Goal: Task Accomplishment & Management: Complete application form

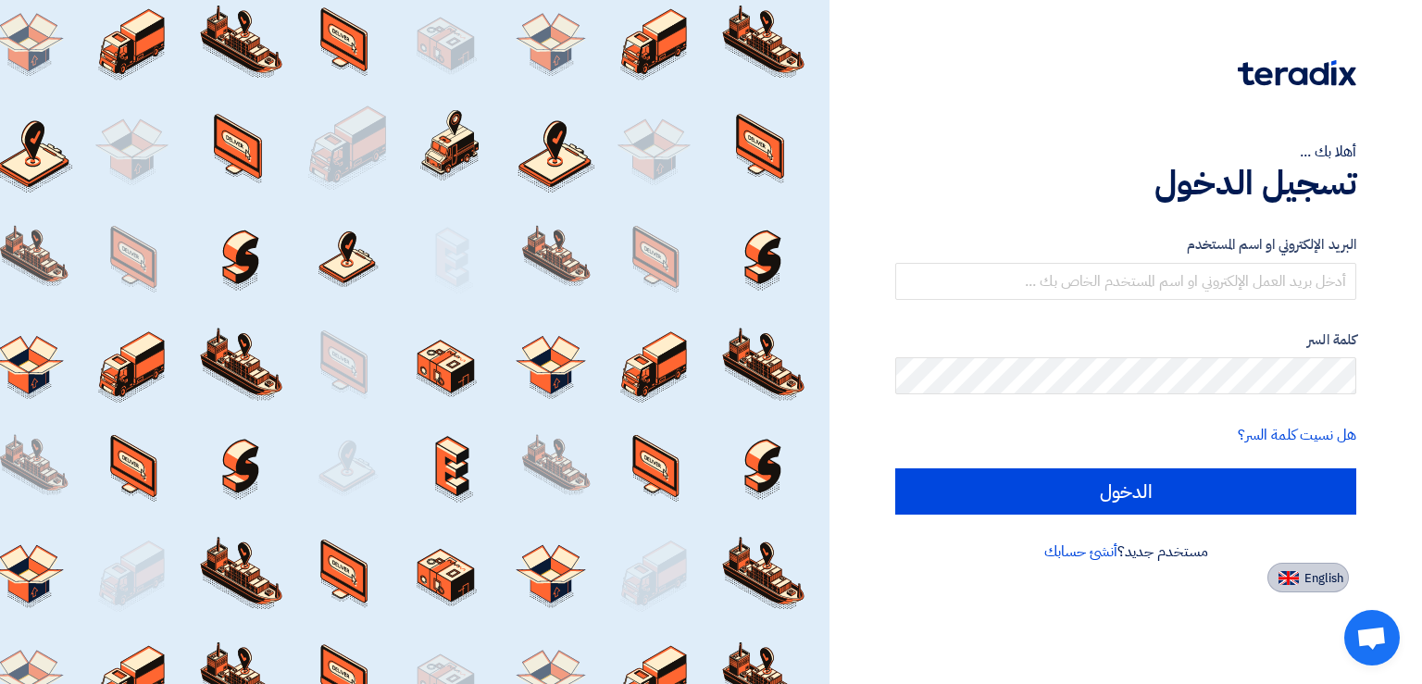
click at [1313, 585] on span "English" at bounding box center [1324, 578] width 39 height 13
type input "Sign in"
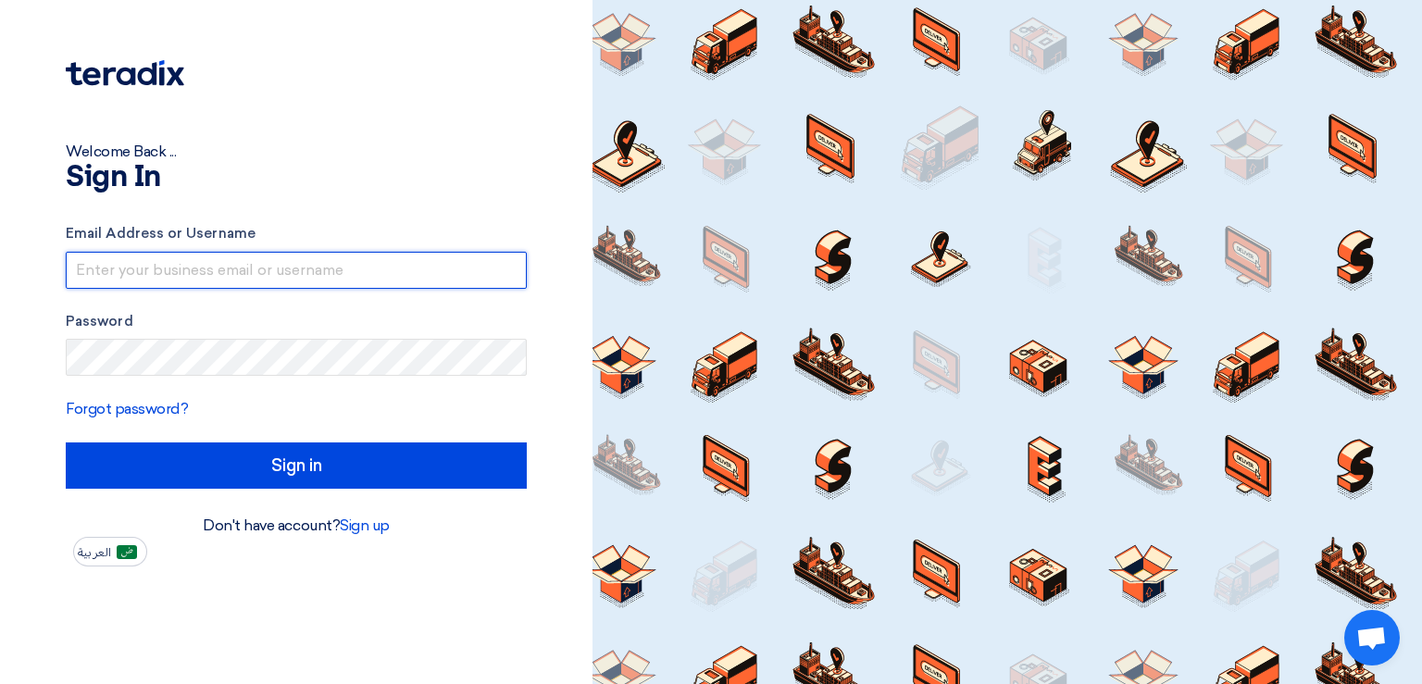
click at [283, 272] on input "text" at bounding box center [296, 270] width 461 height 37
paste input "[PERSON_NAME][EMAIL_ADDRESS][DOMAIN_NAME]"
type input "[PERSON_NAME][EMAIL_ADDRESS][DOMAIN_NAME]"
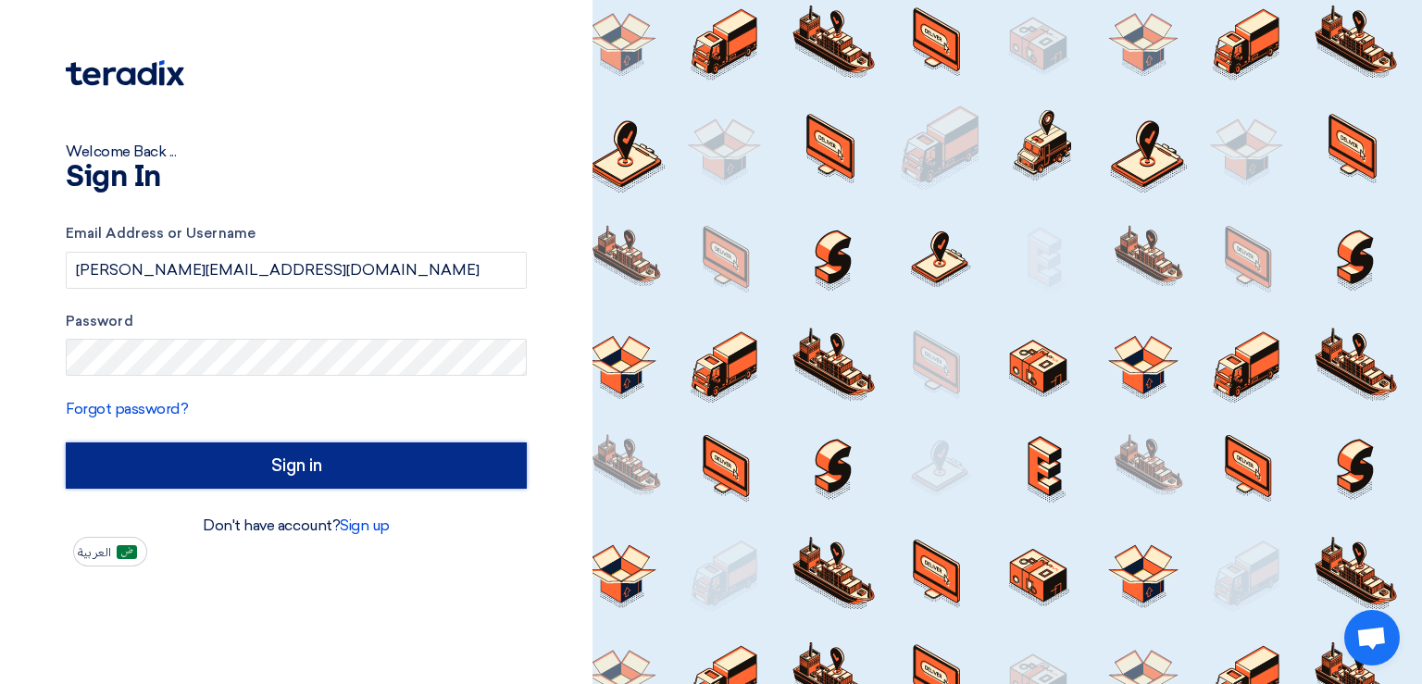
click at [346, 469] on input "Sign in" at bounding box center [296, 466] width 461 height 46
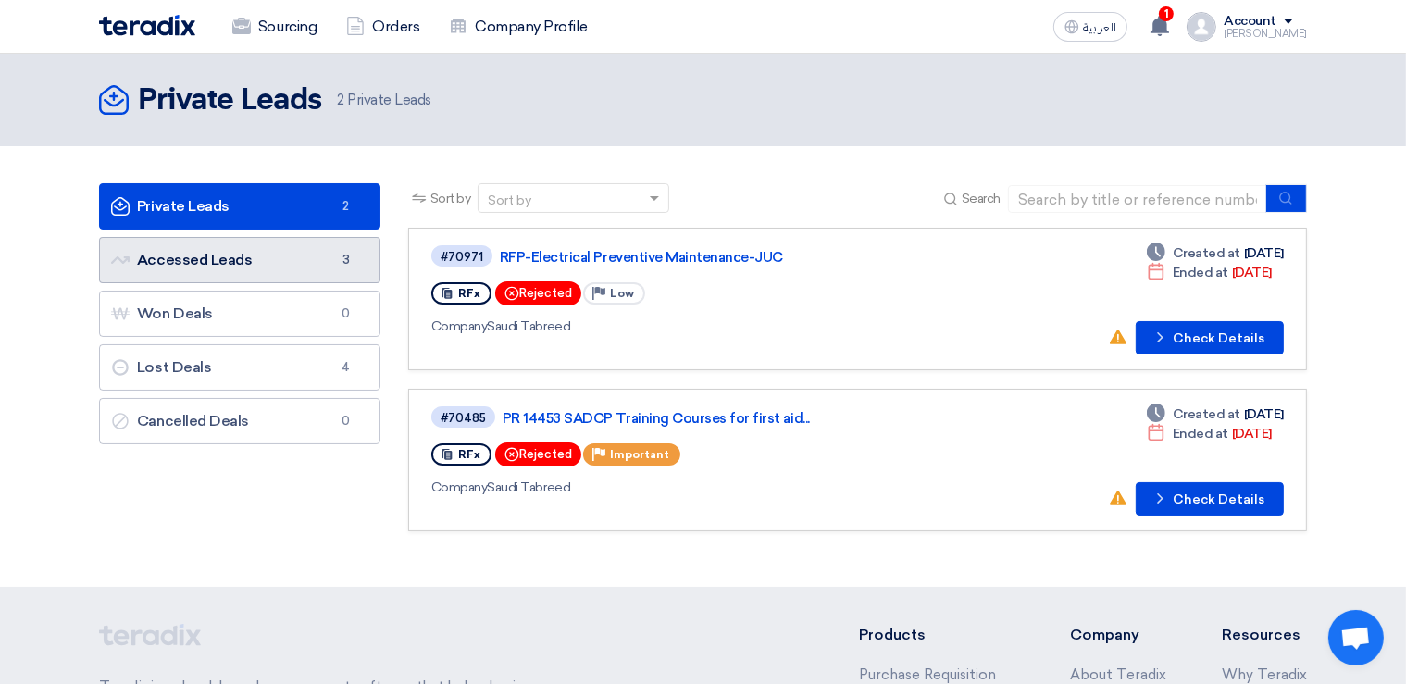
click at [284, 273] on link "Accessed Leads Accessed Leads 3" at bounding box center [239, 260] width 281 height 46
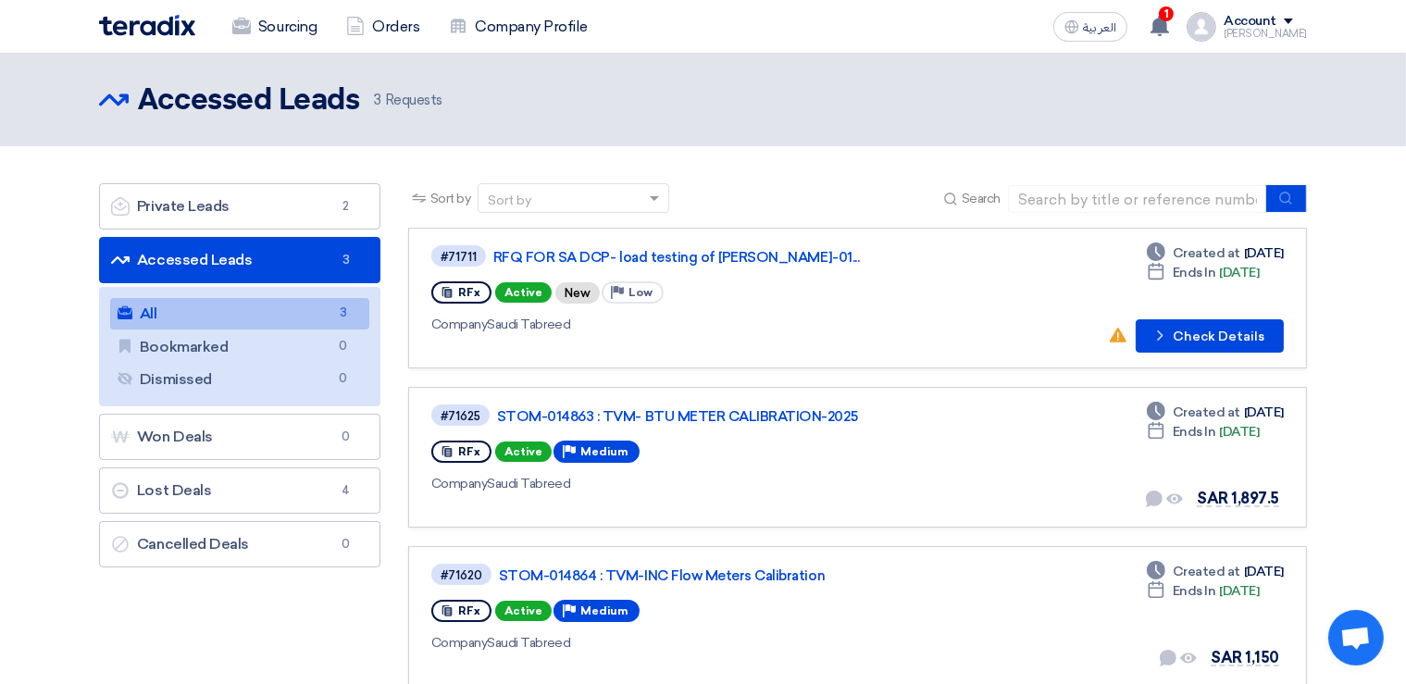
click at [295, 266] on link "Accessed Leads Accessed Leads 3" at bounding box center [239, 260] width 281 height 46
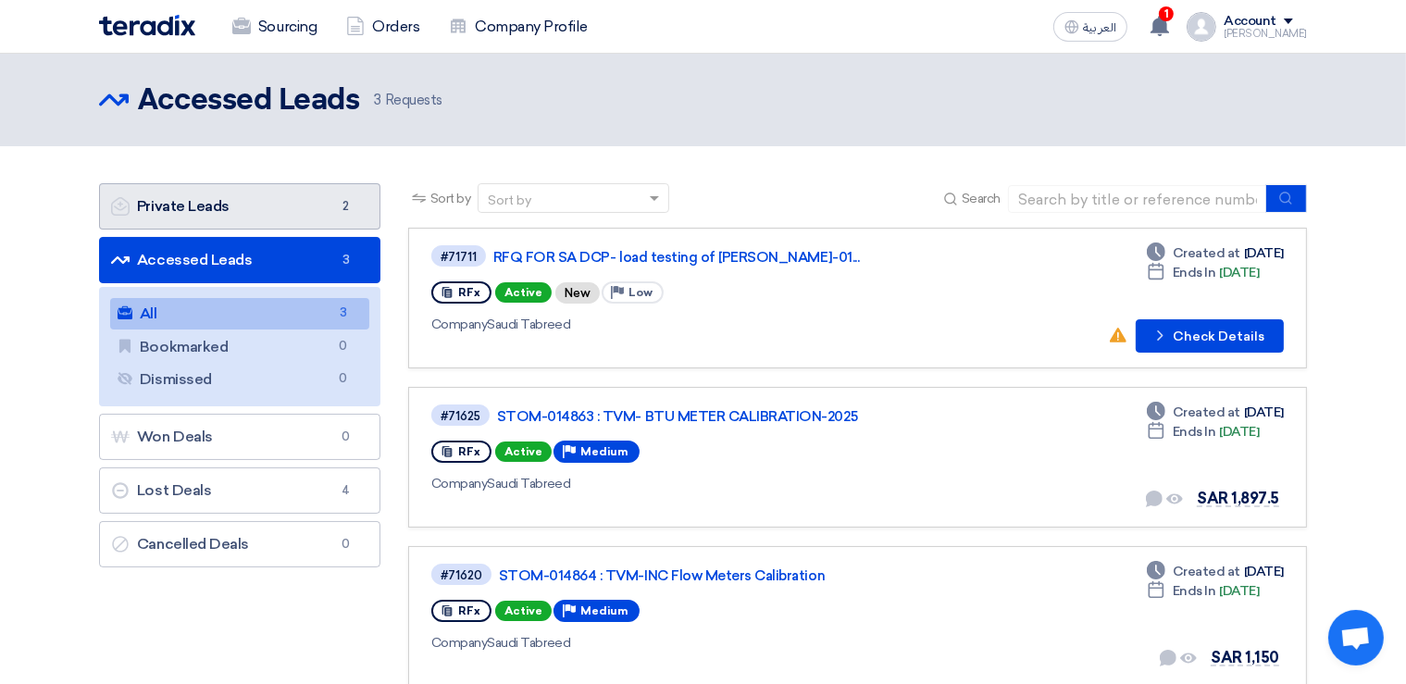
click at [291, 217] on link "Private Leads Private Leads 2" at bounding box center [239, 206] width 281 height 46
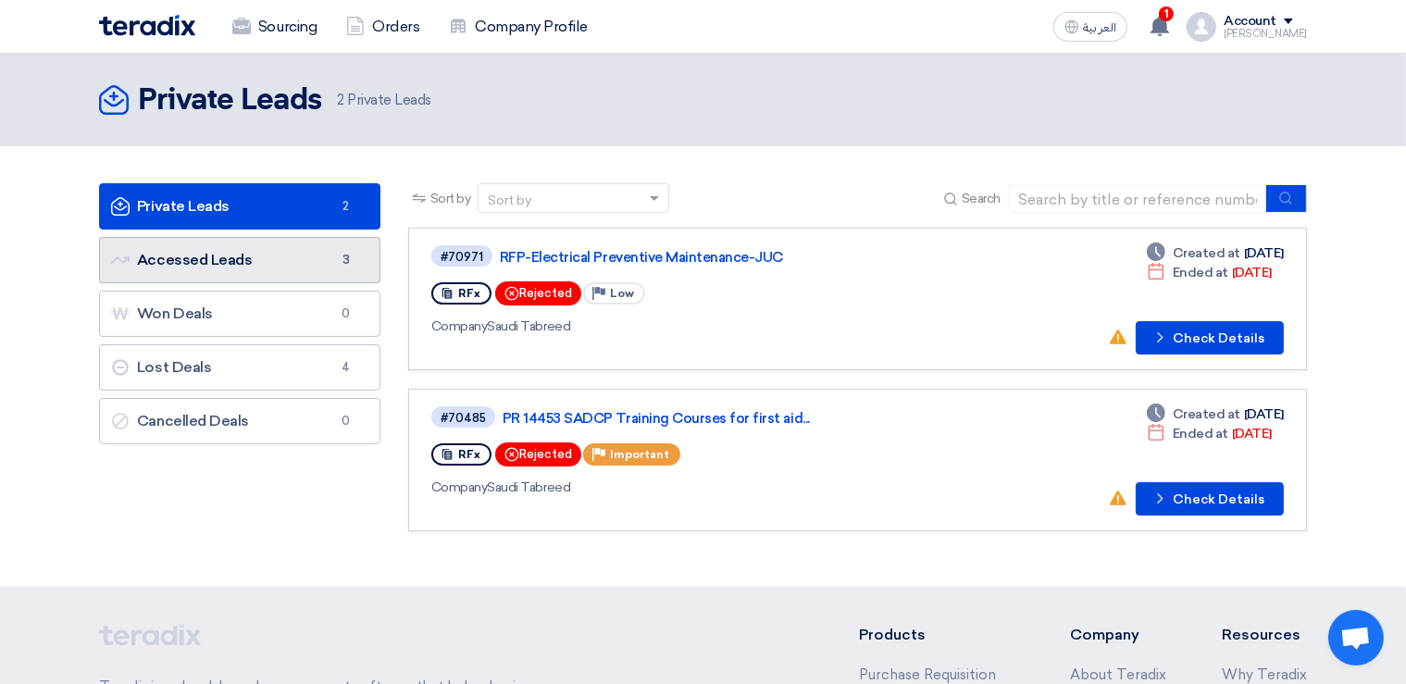
click at [231, 254] on link "Accessed Leads Accessed Leads 3" at bounding box center [239, 260] width 281 height 46
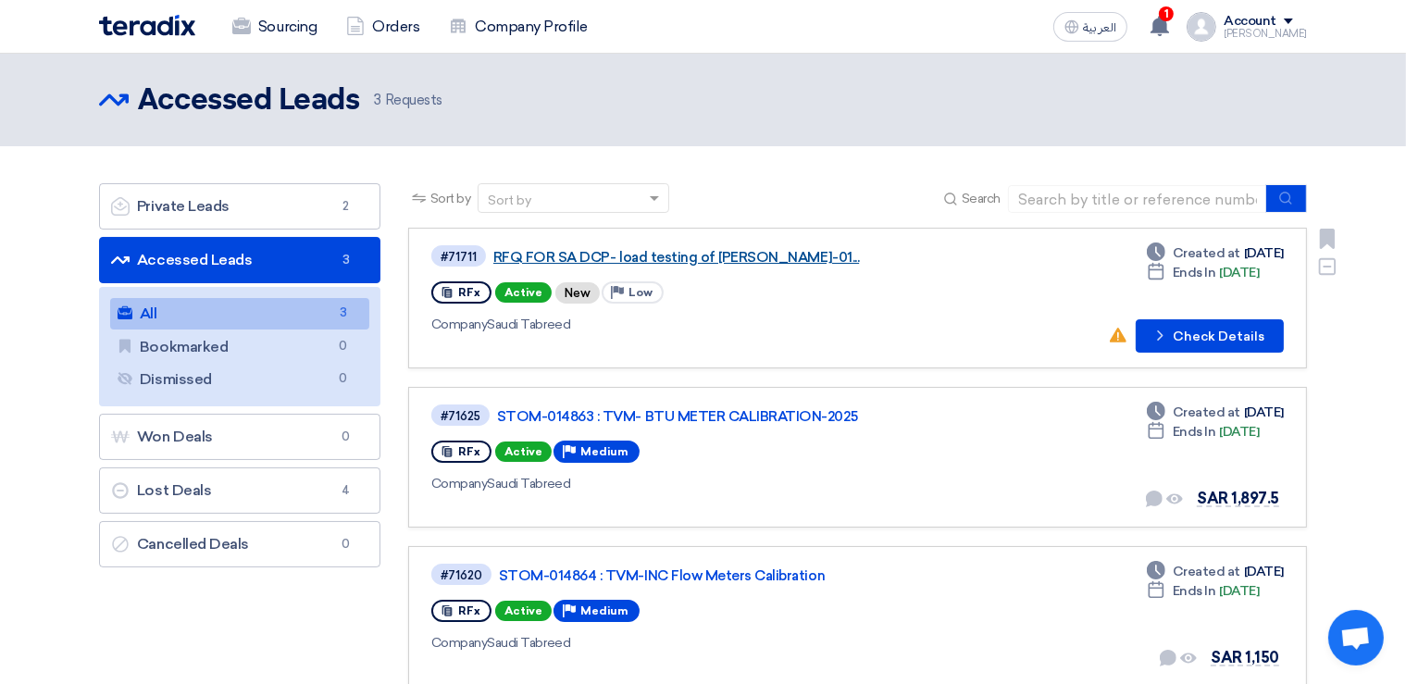
click at [706, 256] on link "RFQ FOR SA DCP- load testing of [PERSON_NAME]-01..." at bounding box center [725, 257] width 463 height 17
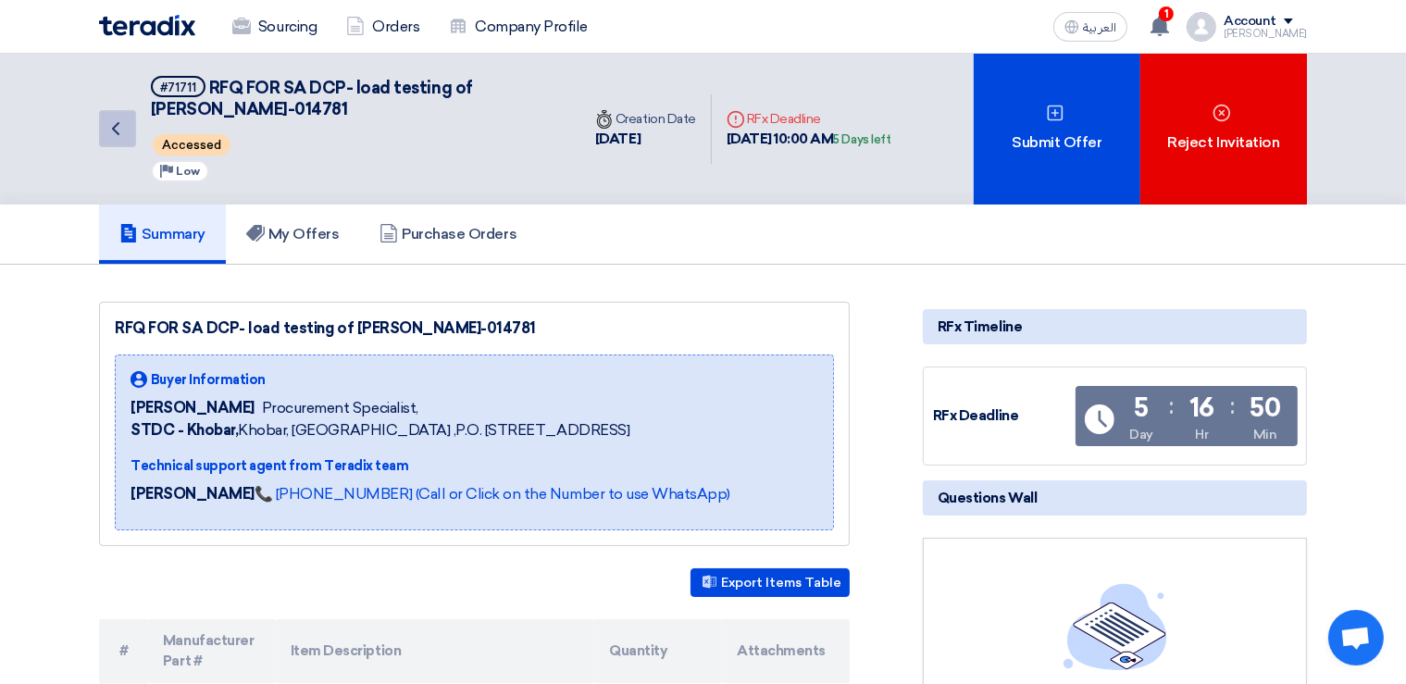
click at [113, 122] on icon "Back" at bounding box center [116, 129] width 22 height 22
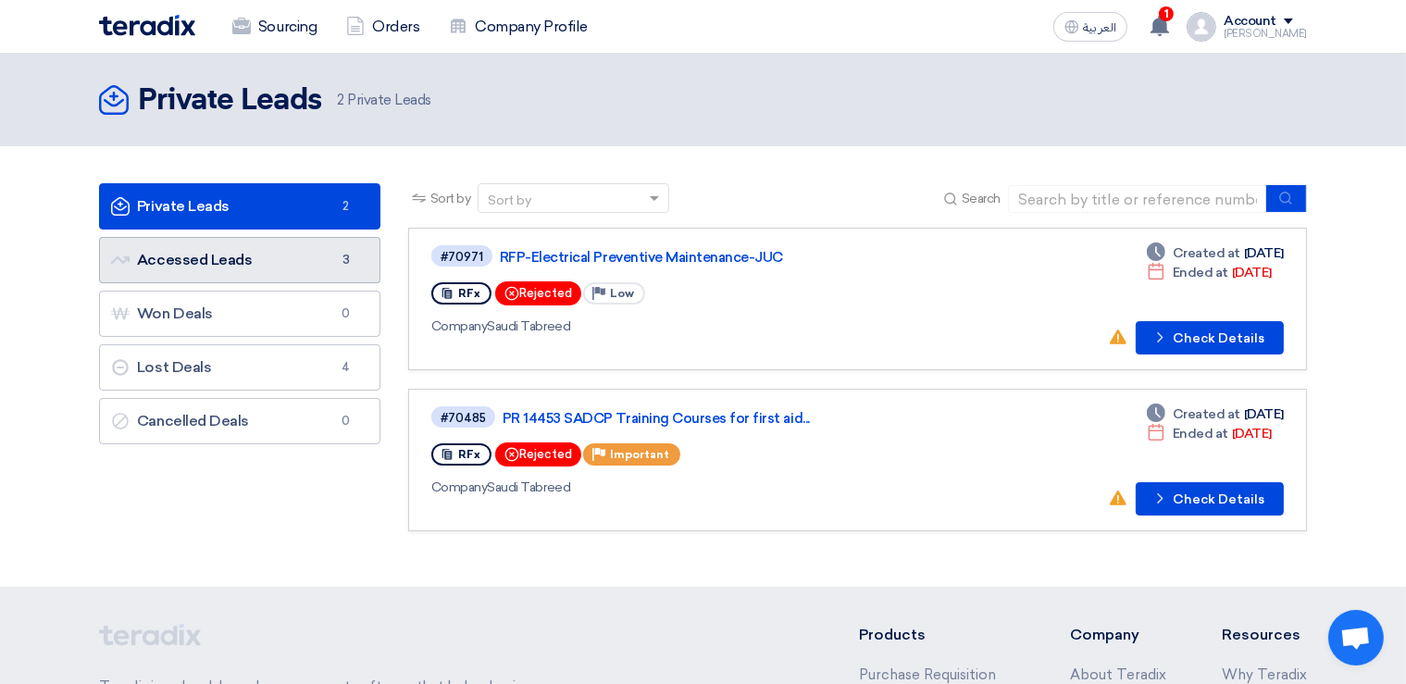
click at [256, 250] on link "Accessed Leads Accessed Leads 3" at bounding box center [239, 260] width 281 height 46
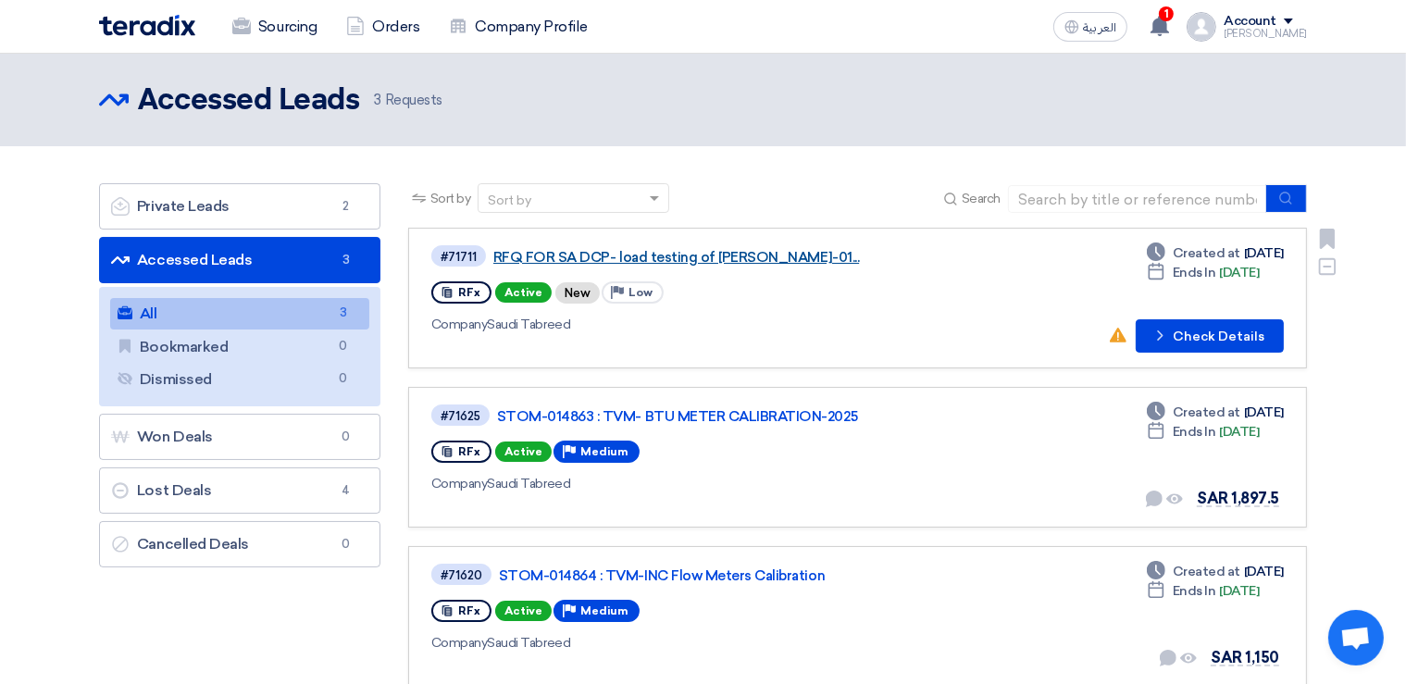
click at [578, 261] on link "RFQ FOR SA DCP- load testing of [PERSON_NAME]-01..." at bounding box center [725, 257] width 463 height 17
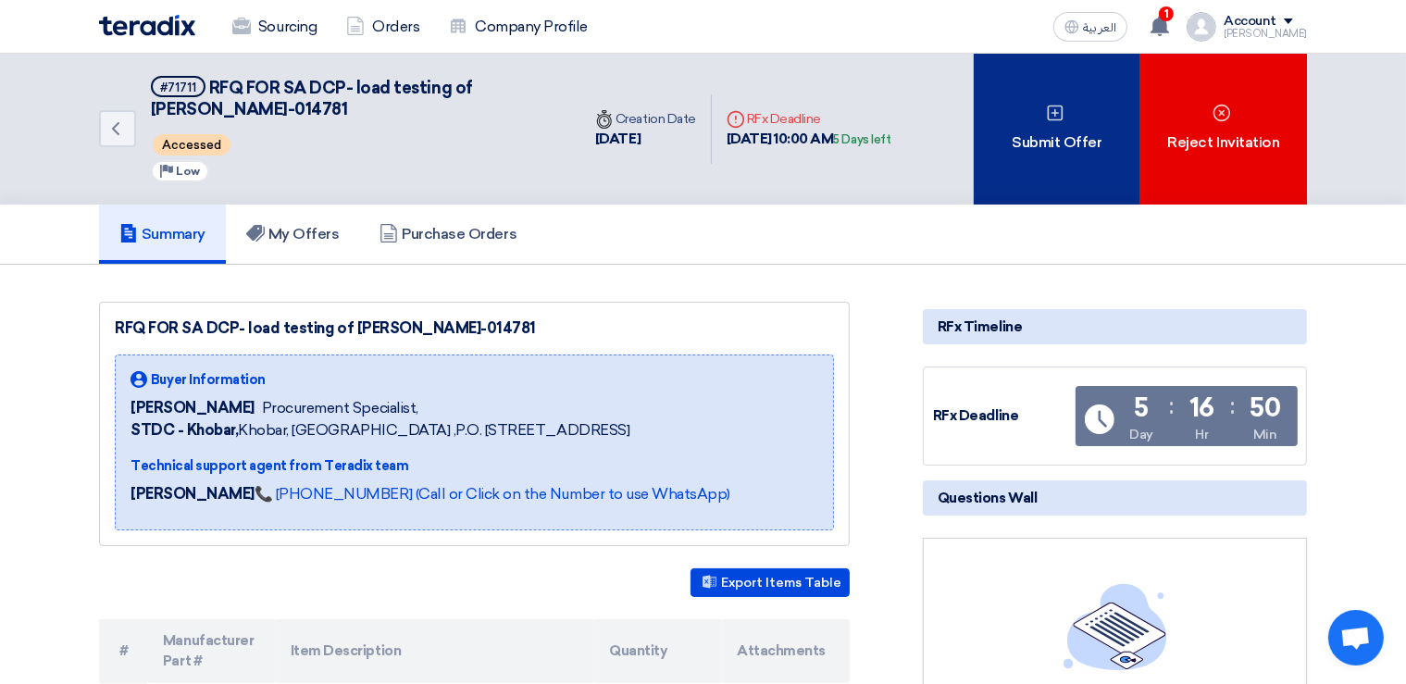
click at [1053, 157] on div "Submit Offer" at bounding box center [1057, 129] width 167 height 151
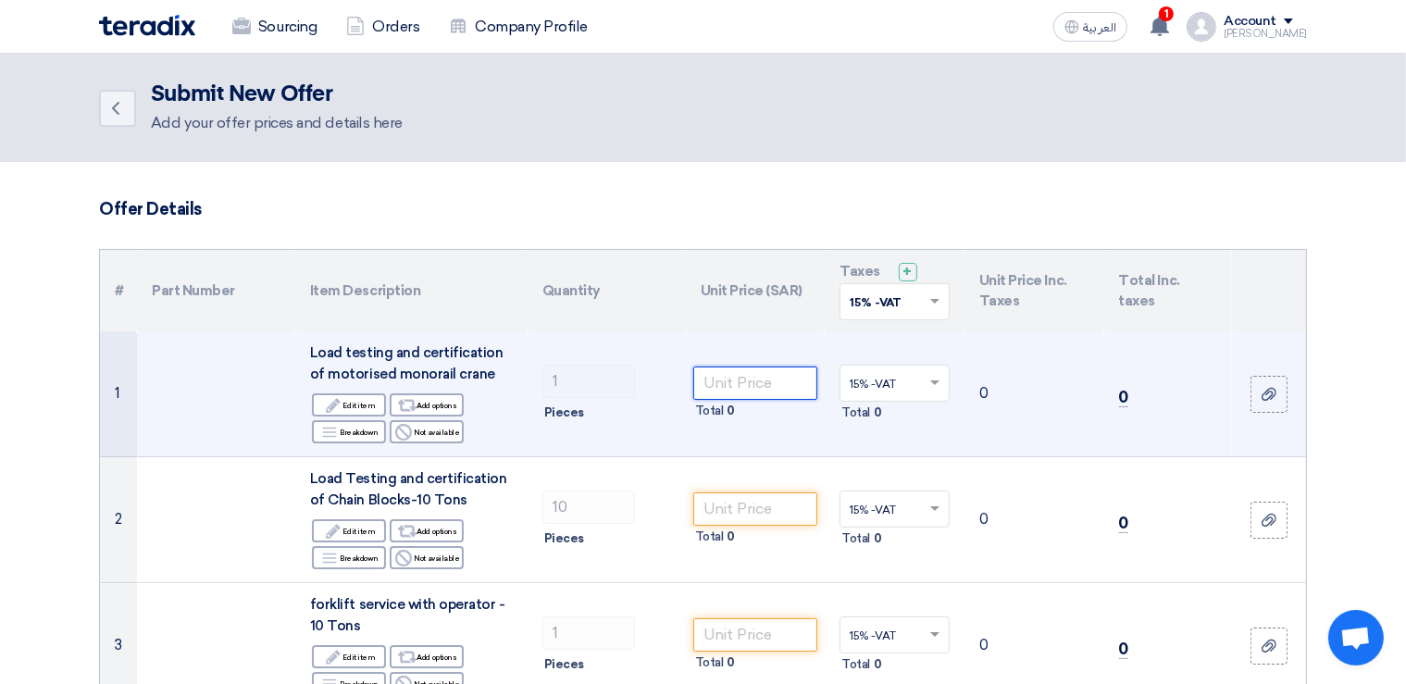
click at [735, 383] on input "number" at bounding box center [756, 383] width 125 height 33
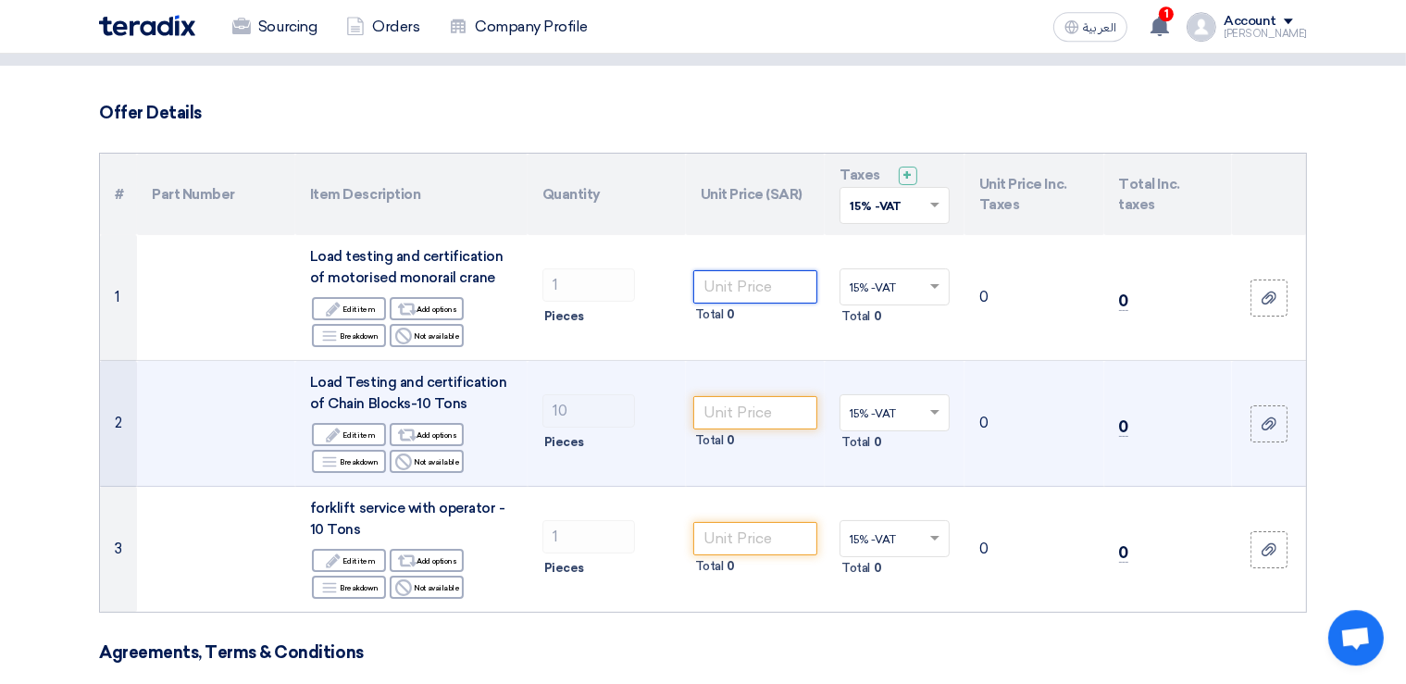
scroll to position [97, 0]
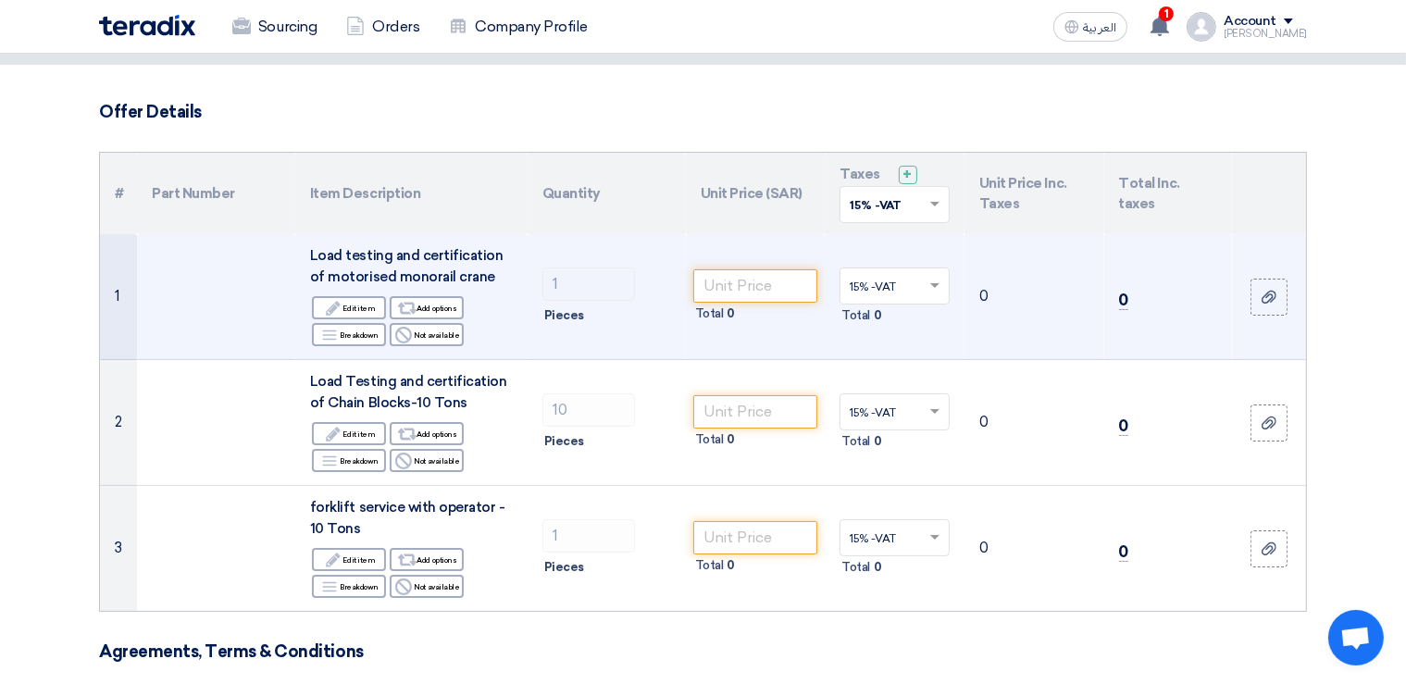
click at [1016, 320] on td "0" at bounding box center [1035, 297] width 140 height 126
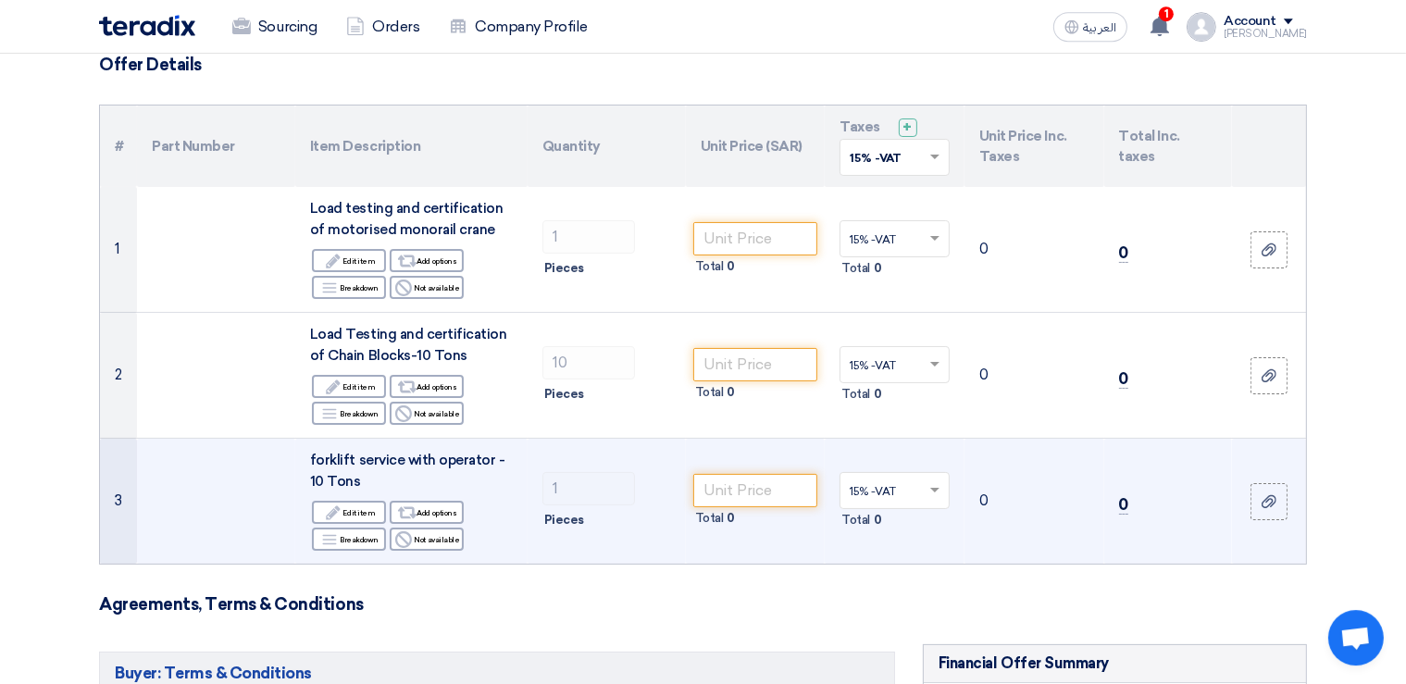
scroll to position [195, 0]
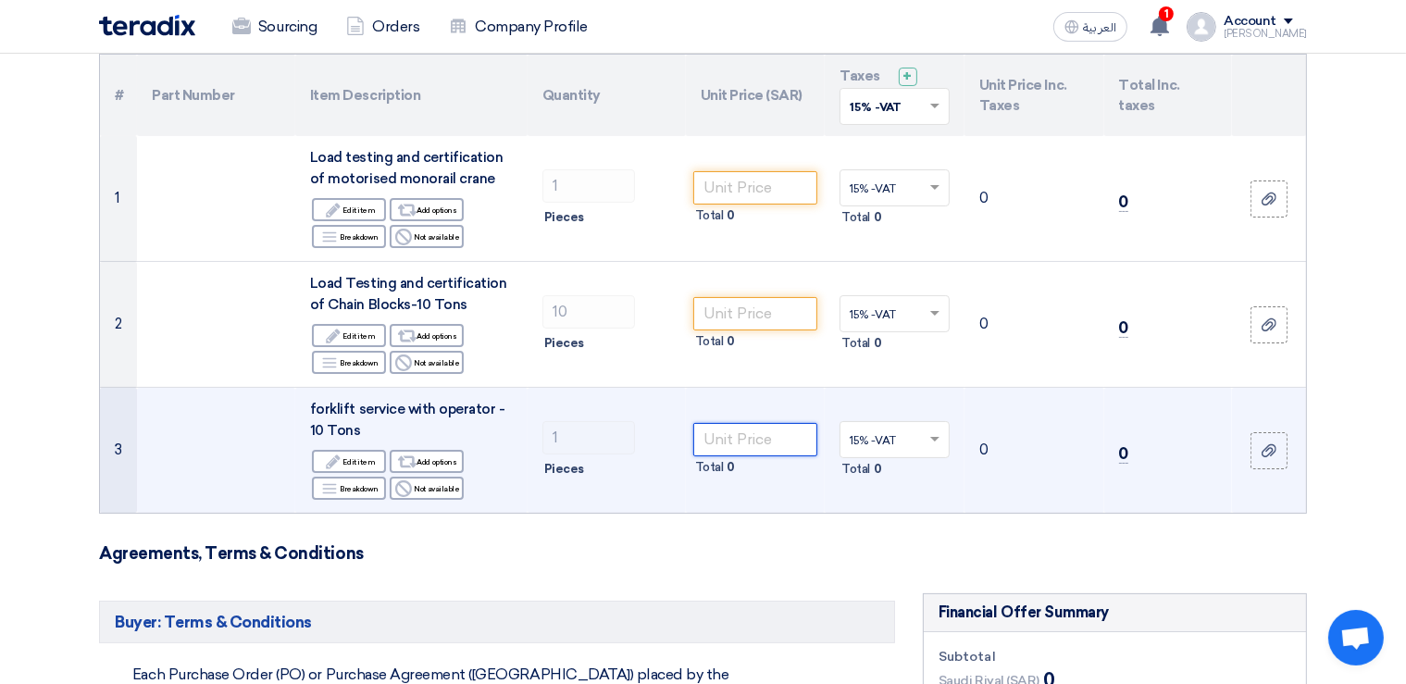
click at [777, 441] on input "number" at bounding box center [756, 439] width 125 height 33
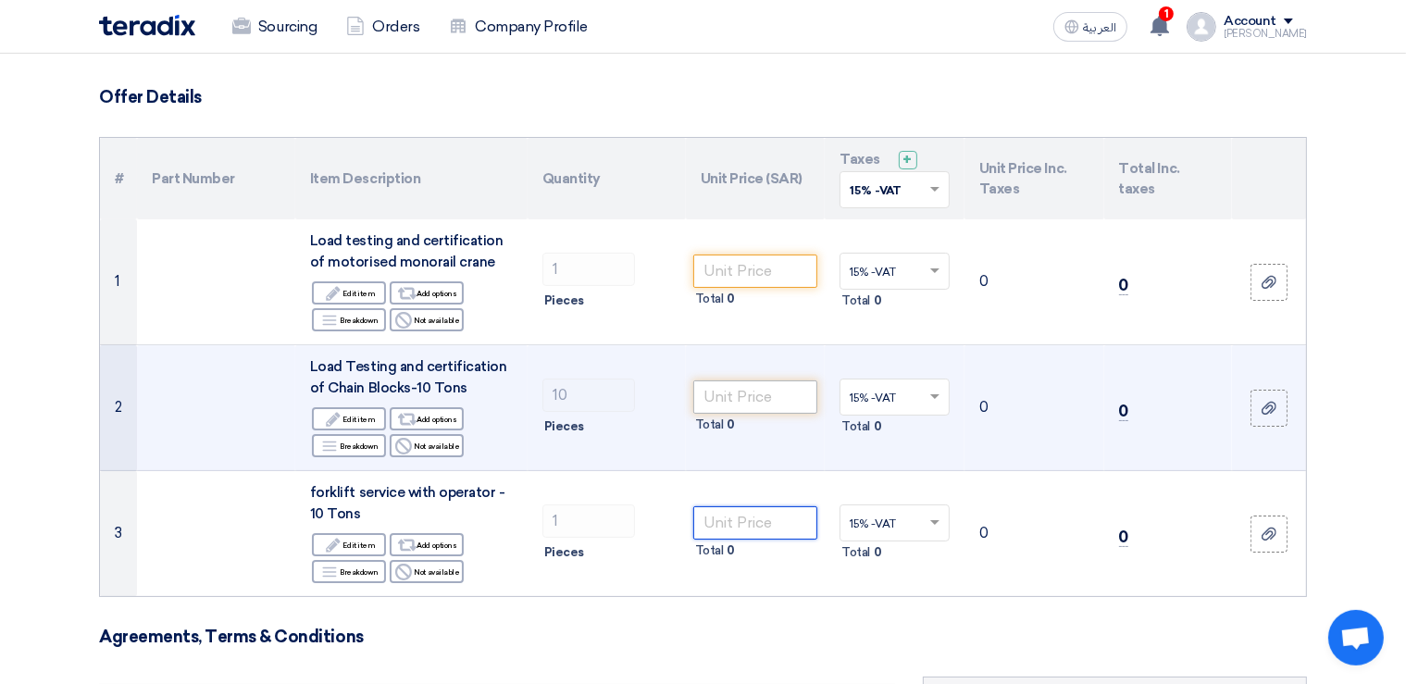
scroll to position [0, 0]
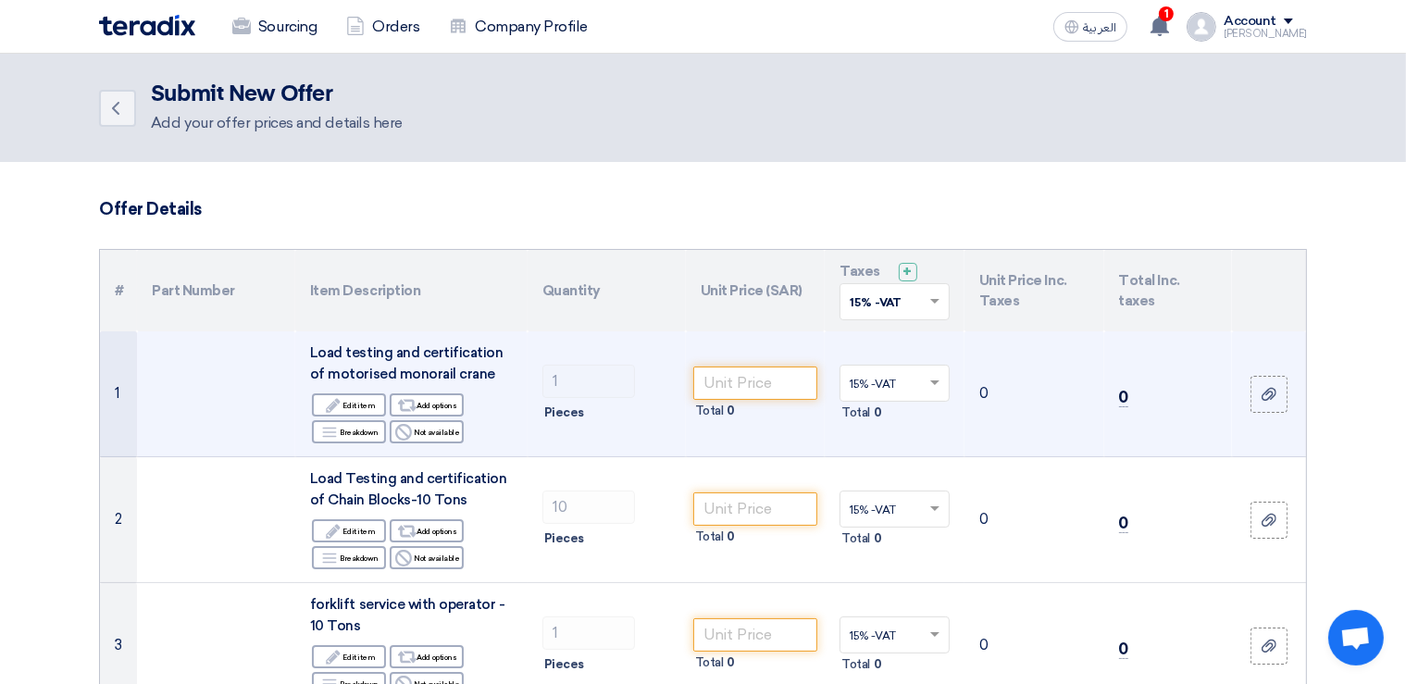
click at [568, 439] on td "1 Pieces" at bounding box center [607, 394] width 158 height 126
click at [721, 400] on td "Total 0" at bounding box center [756, 394] width 140 height 126
click at [723, 434] on td "Total 0" at bounding box center [756, 394] width 140 height 126
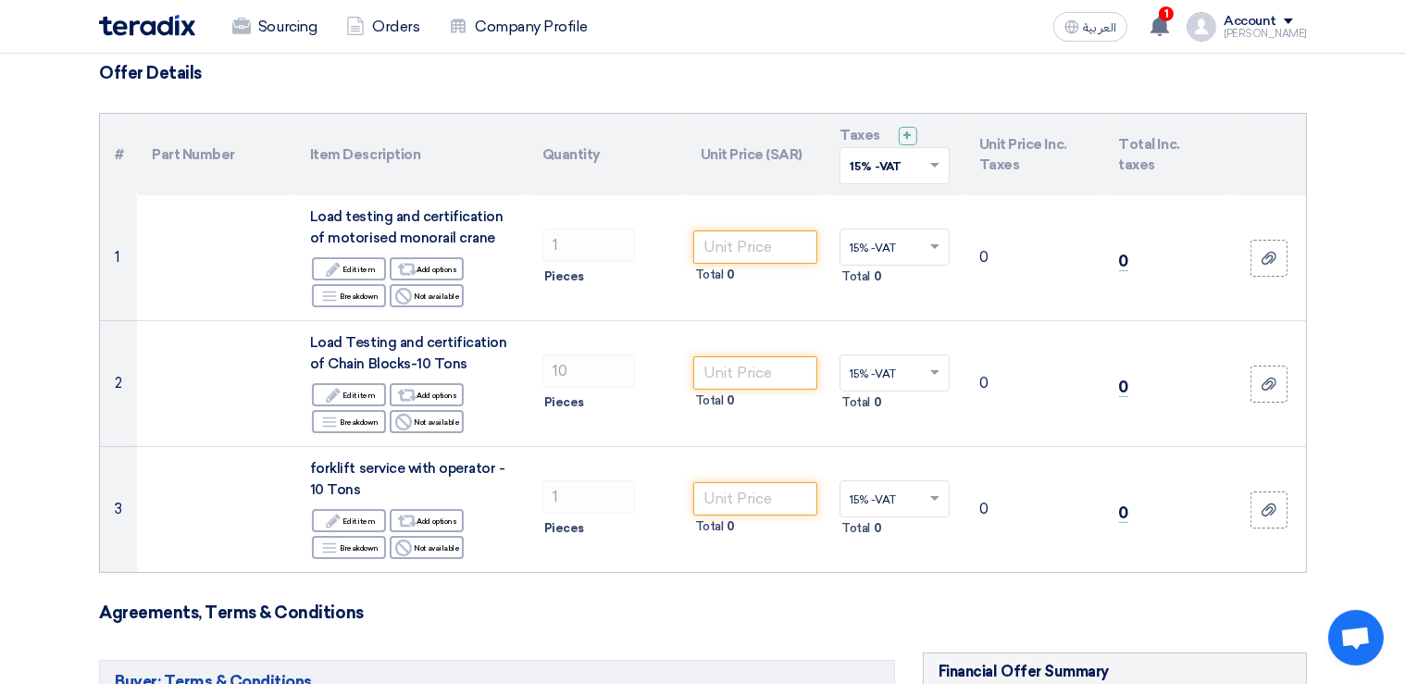
scroll to position [97, 0]
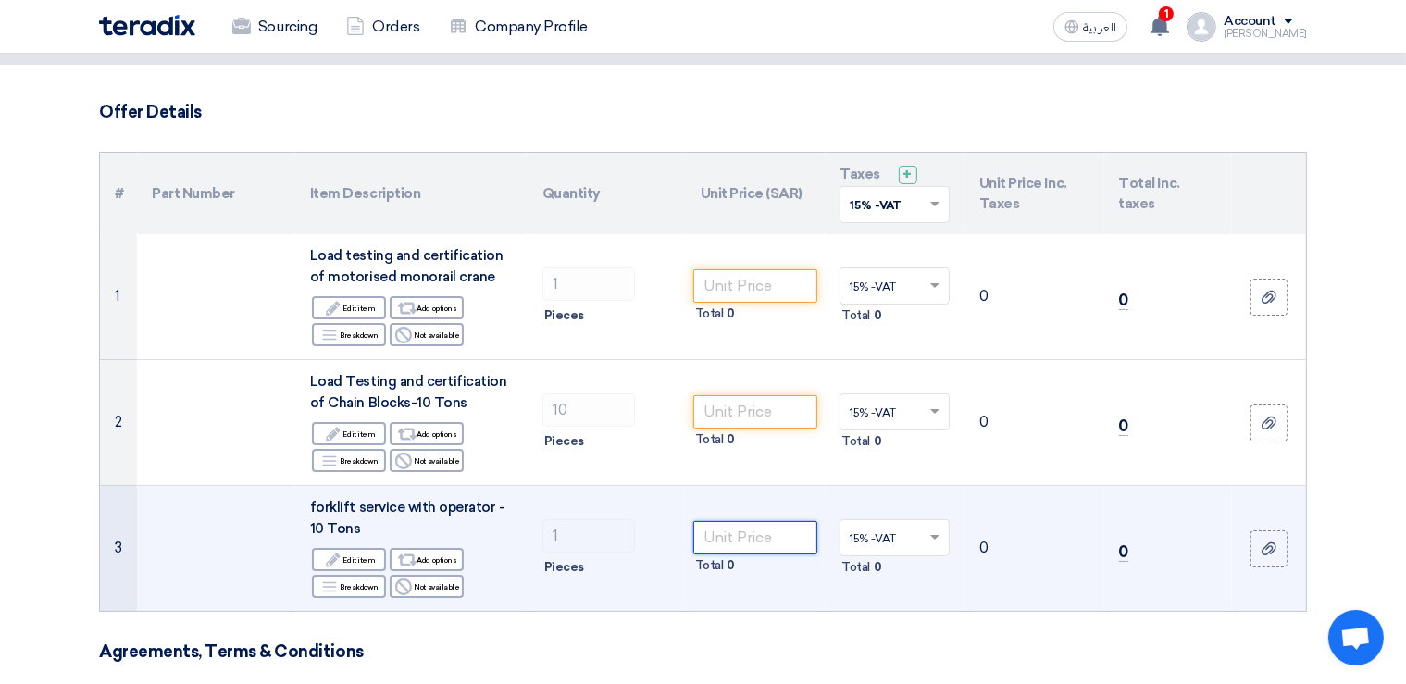
click at [745, 545] on input "number" at bounding box center [756, 537] width 125 height 33
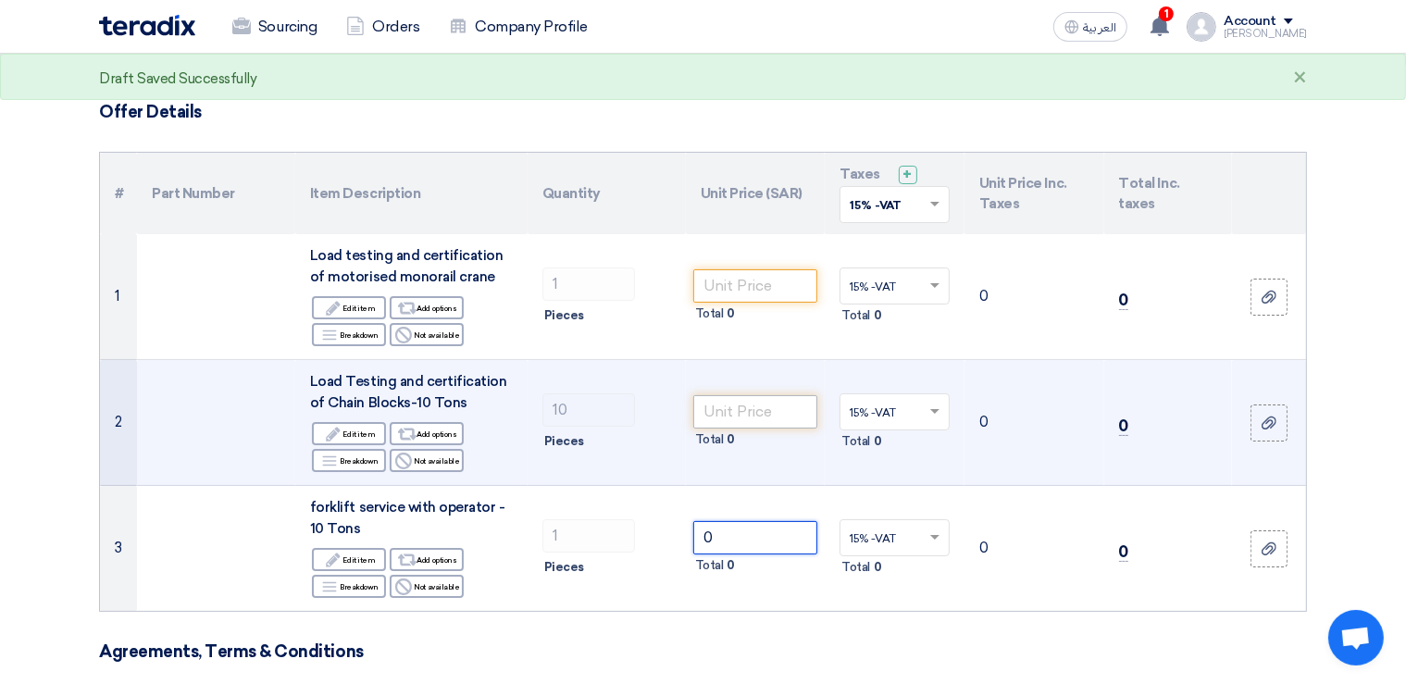
type input "0"
click at [725, 424] on input "number" at bounding box center [756, 411] width 125 height 33
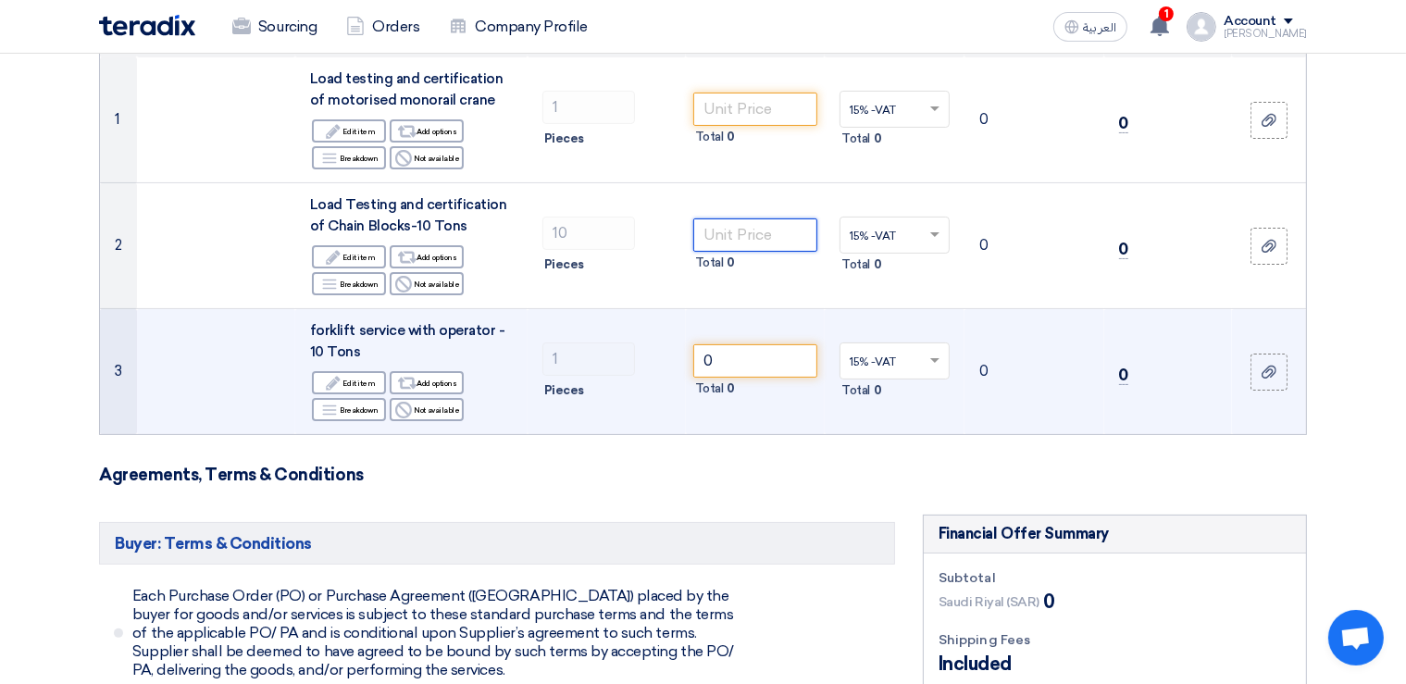
scroll to position [293, 0]
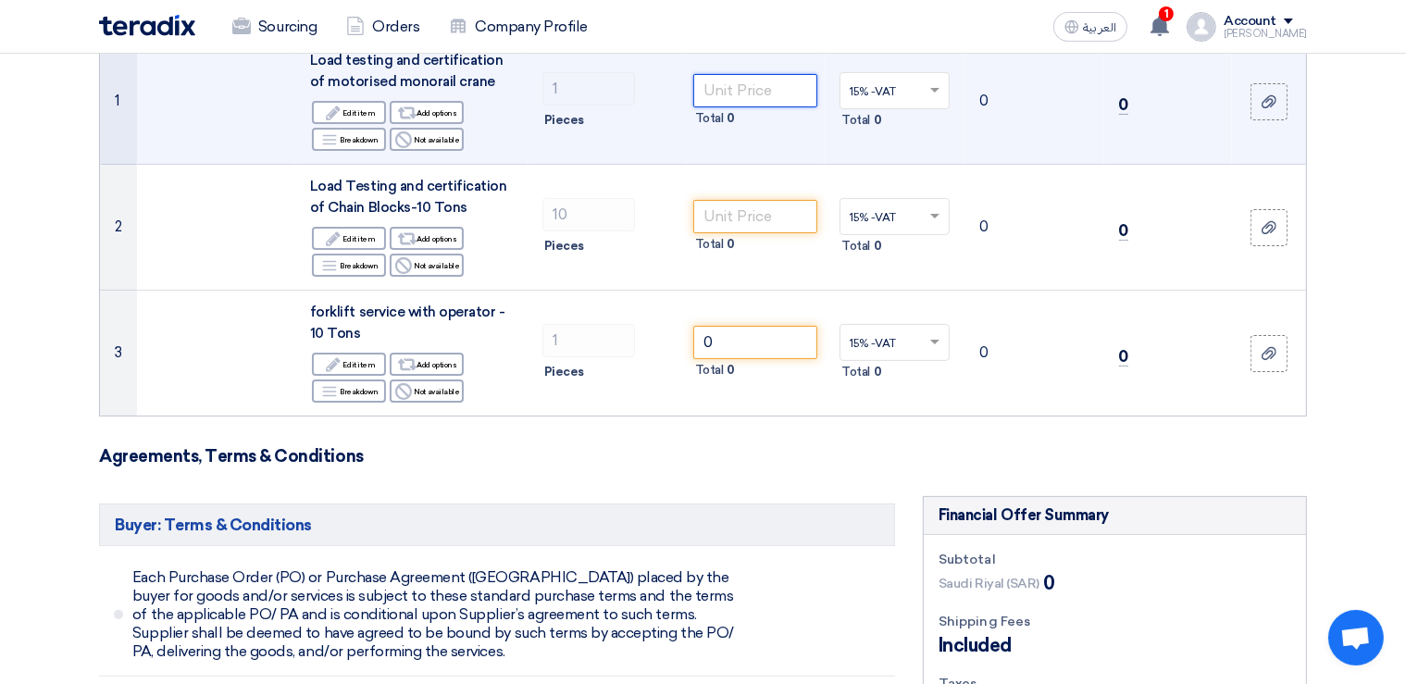
click at [739, 84] on input "number" at bounding box center [756, 90] width 125 height 33
paste input "950"
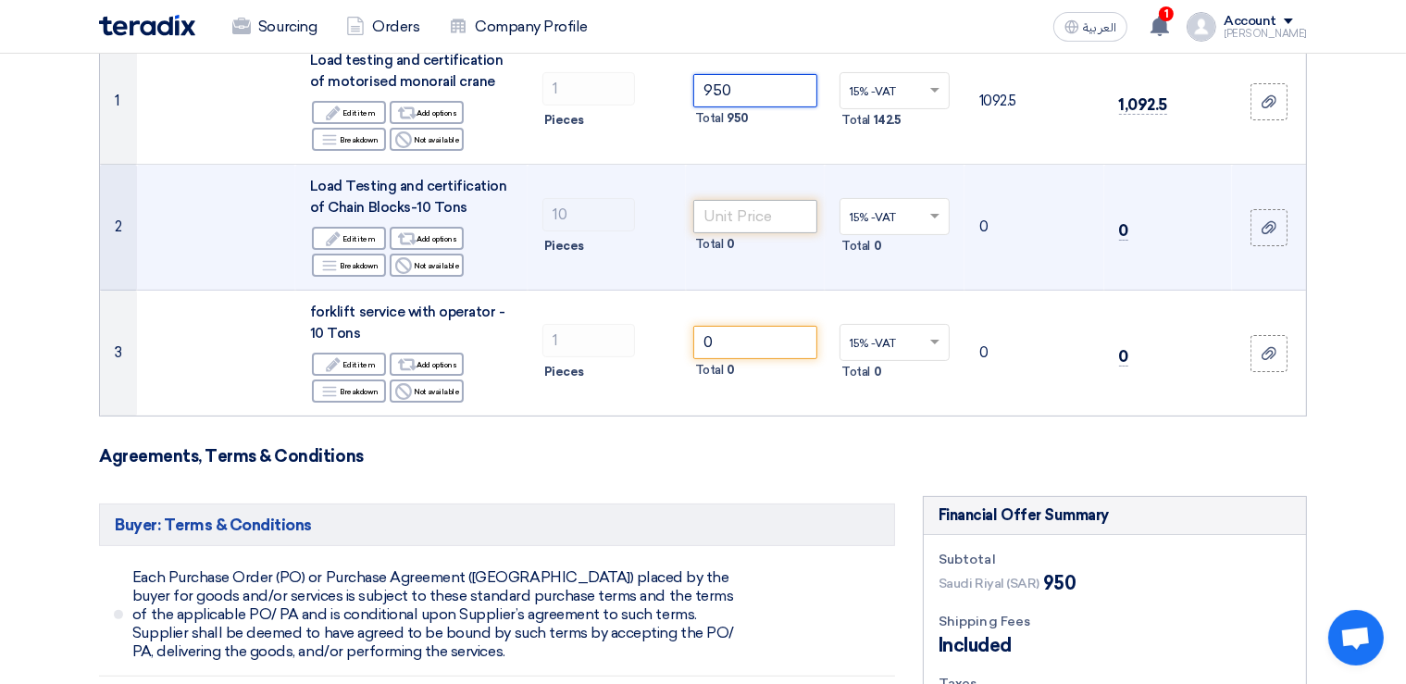
type input "950"
click at [749, 216] on input "number" at bounding box center [756, 216] width 125 height 33
click at [732, 219] on input "number" at bounding box center [756, 216] width 125 height 33
paste input "500"
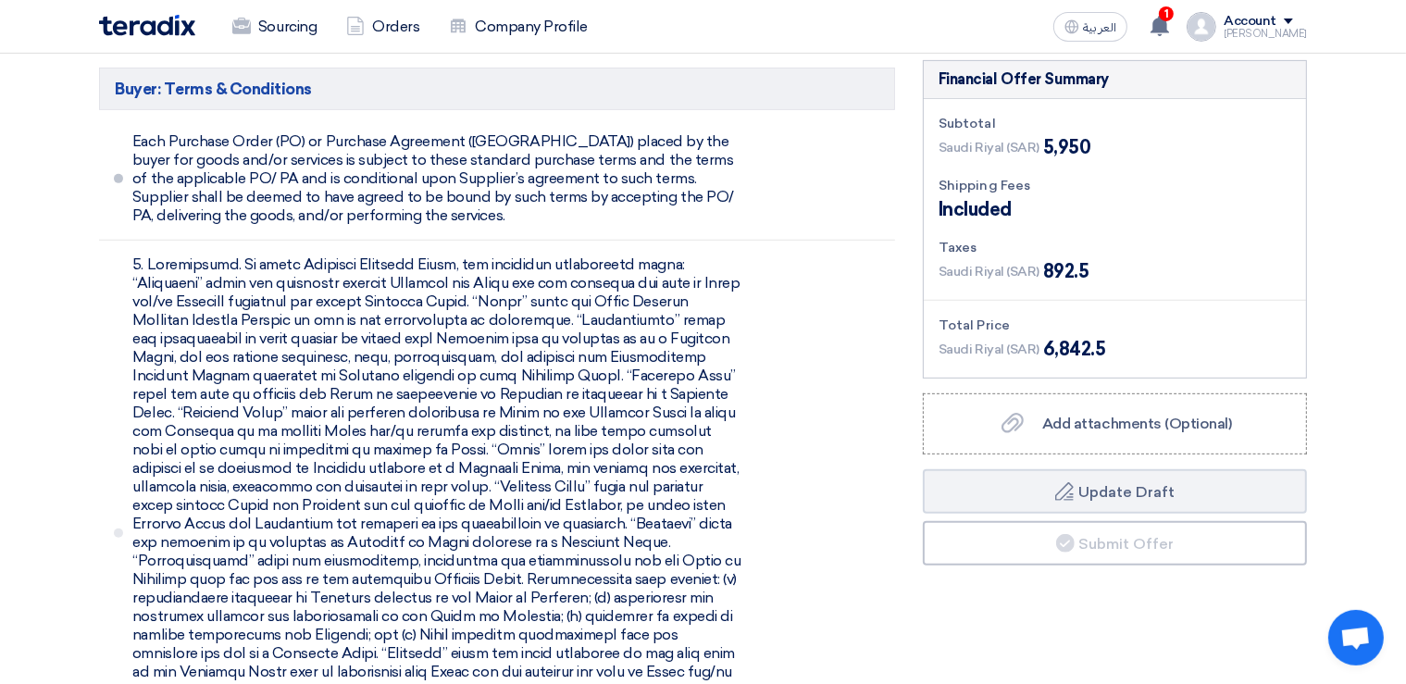
scroll to position [880, 0]
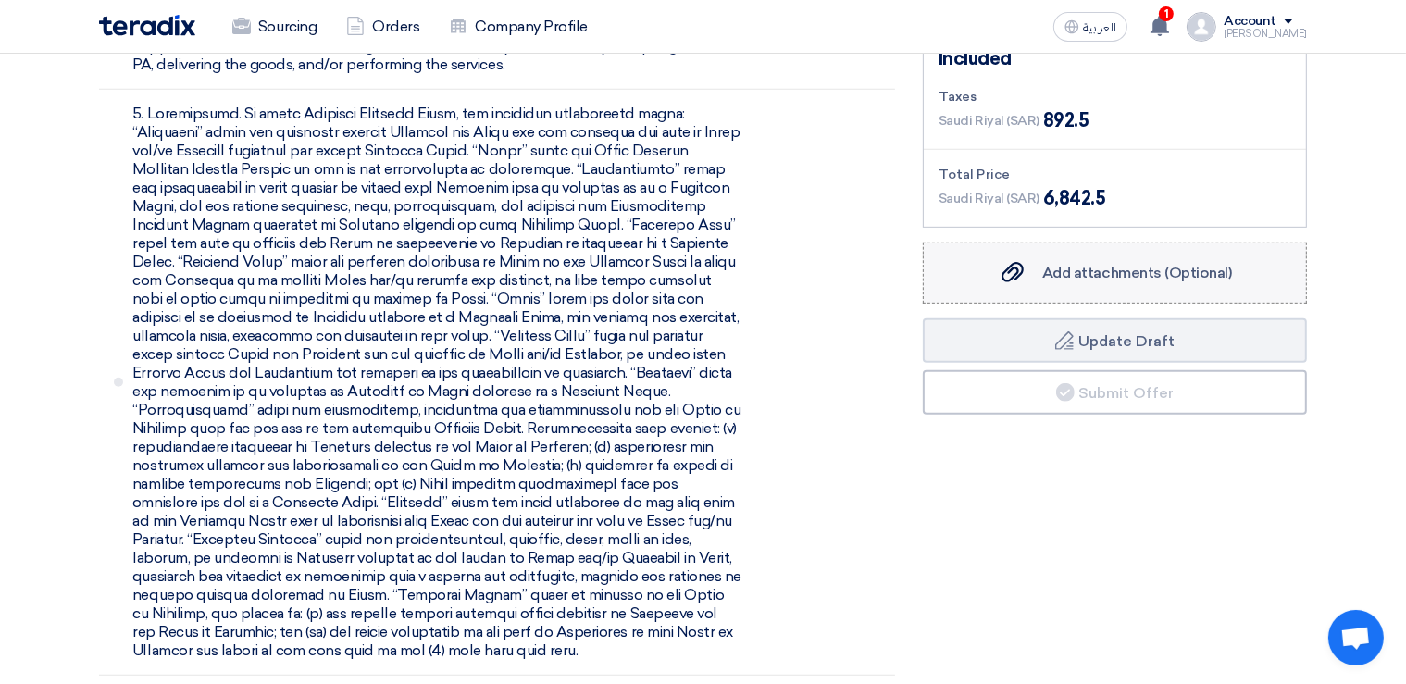
type input "500"
click at [1083, 269] on span "Add attachments (Optional)" at bounding box center [1138, 273] width 190 height 18
click at [0, 0] on input "Add attachments (Optional) Add attachments (Optional)" at bounding box center [0, 0] width 0 height 0
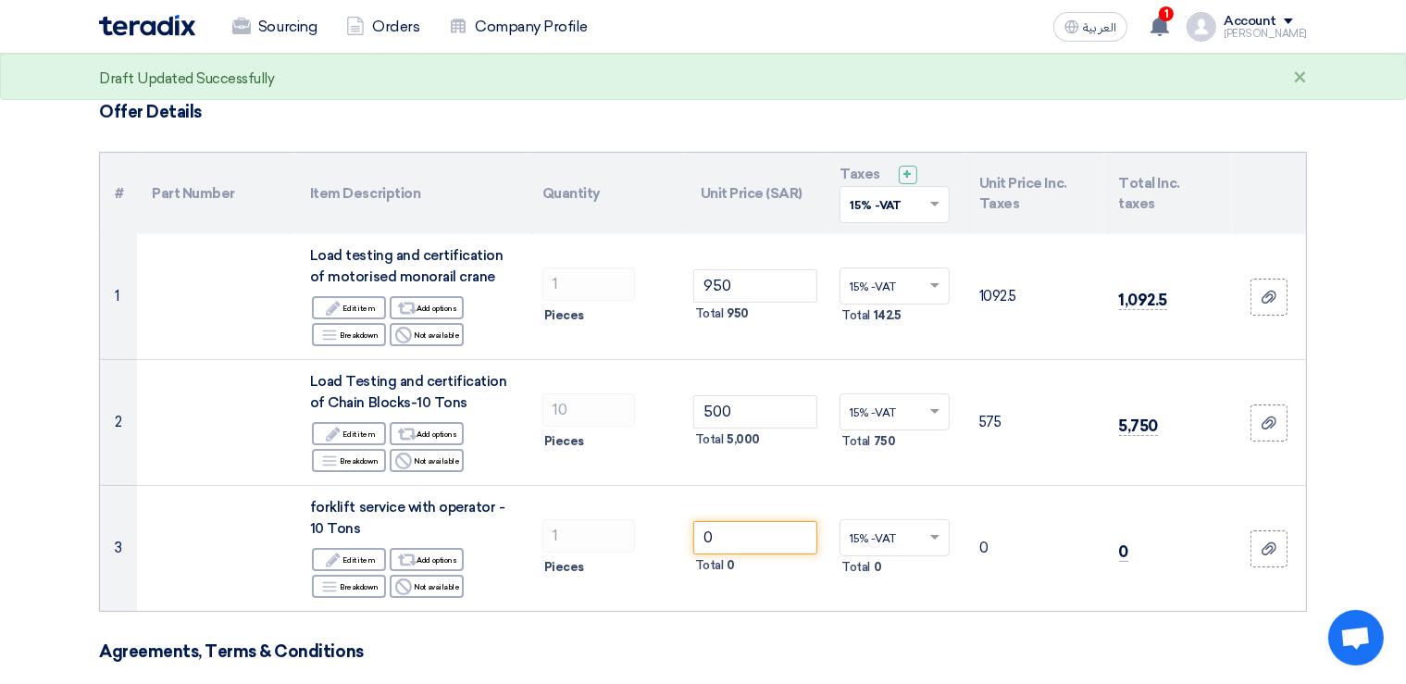
scroll to position [0, 0]
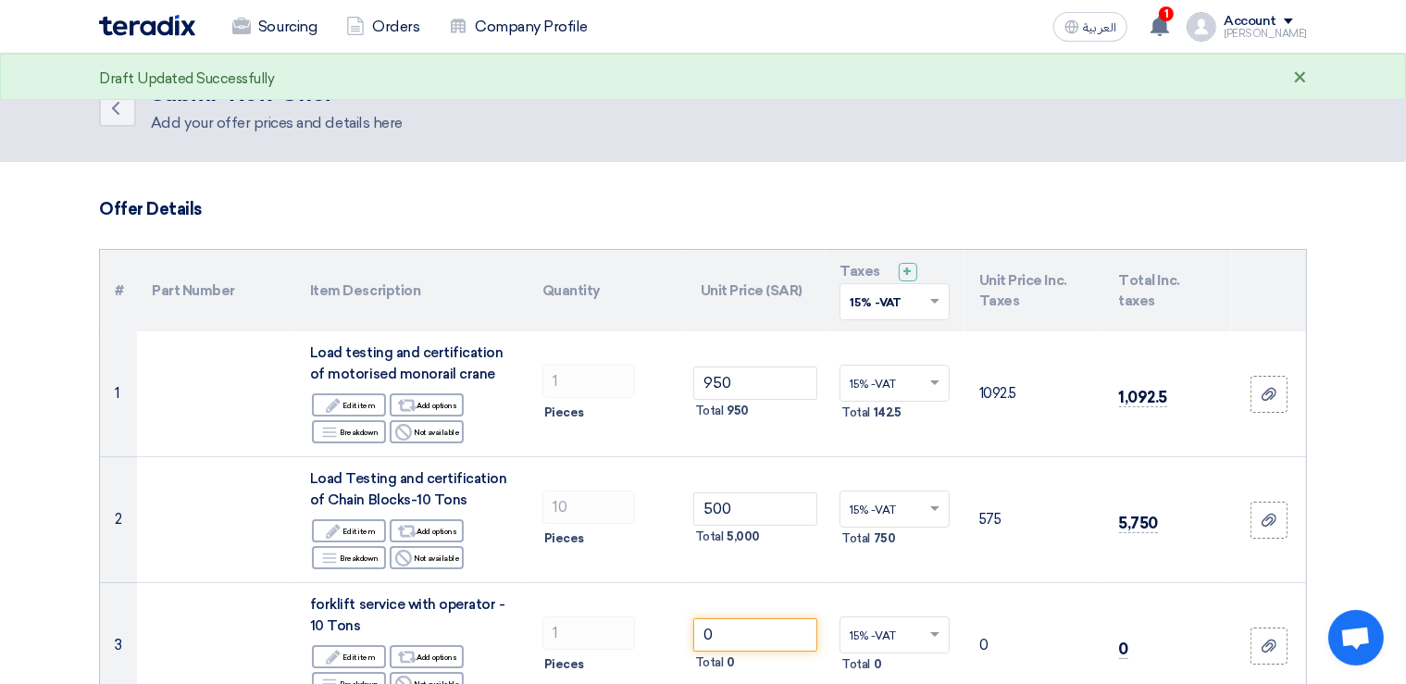
click at [1300, 79] on div "×" at bounding box center [1301, 79] width 14 height 22
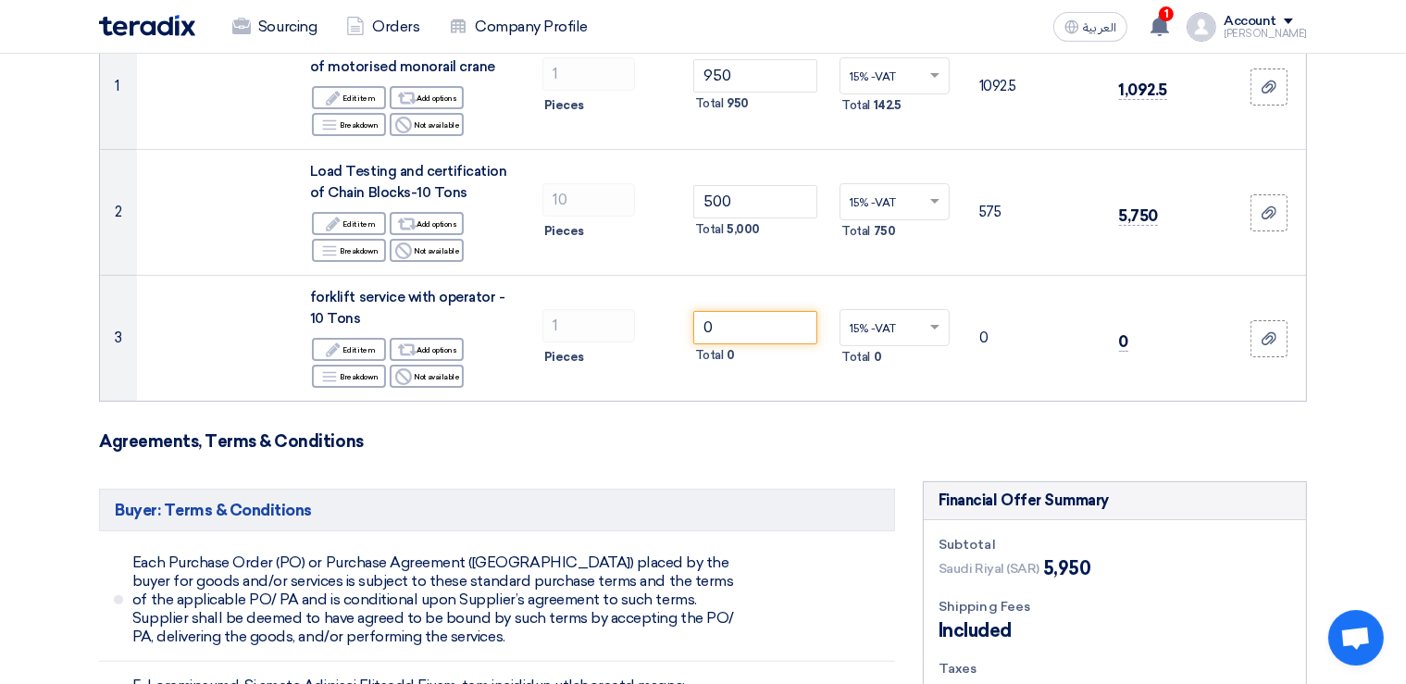
scroll to position [489, 0]
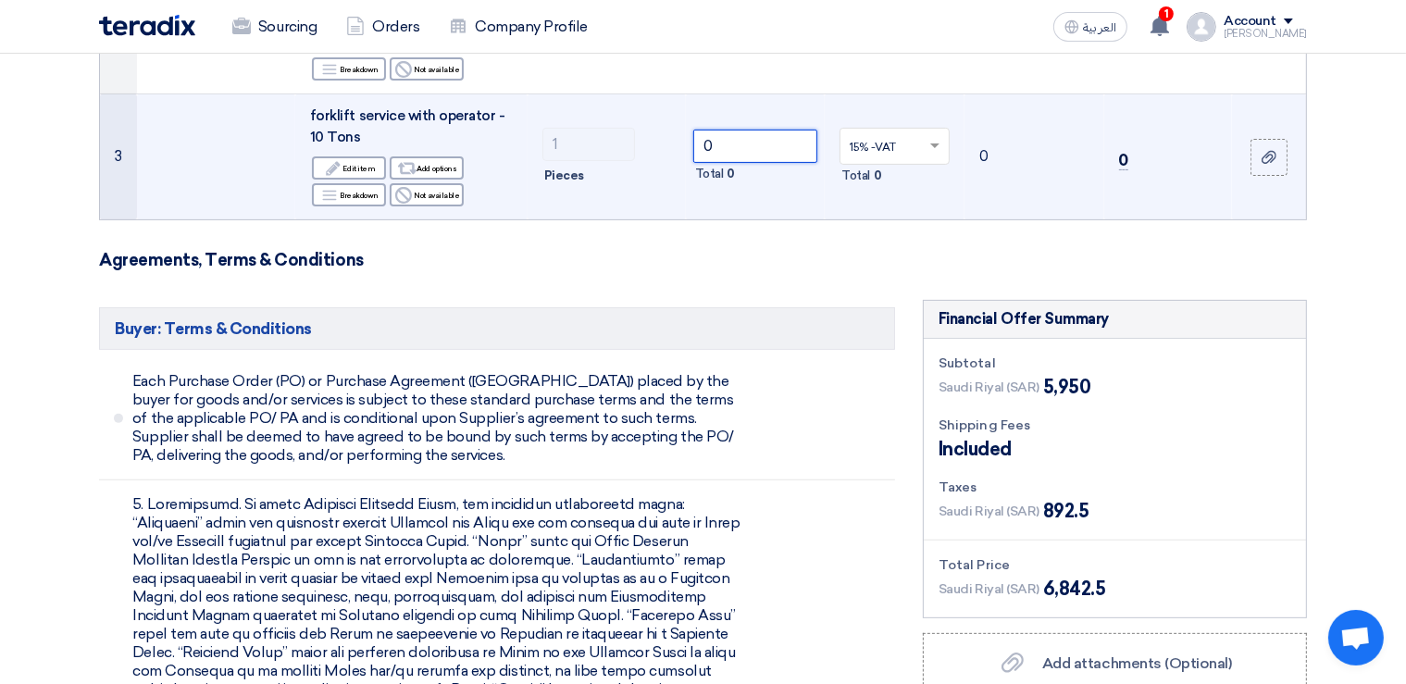
click at [738, 140] on input "0" at bounding box center [756, 146] width 125 height 33
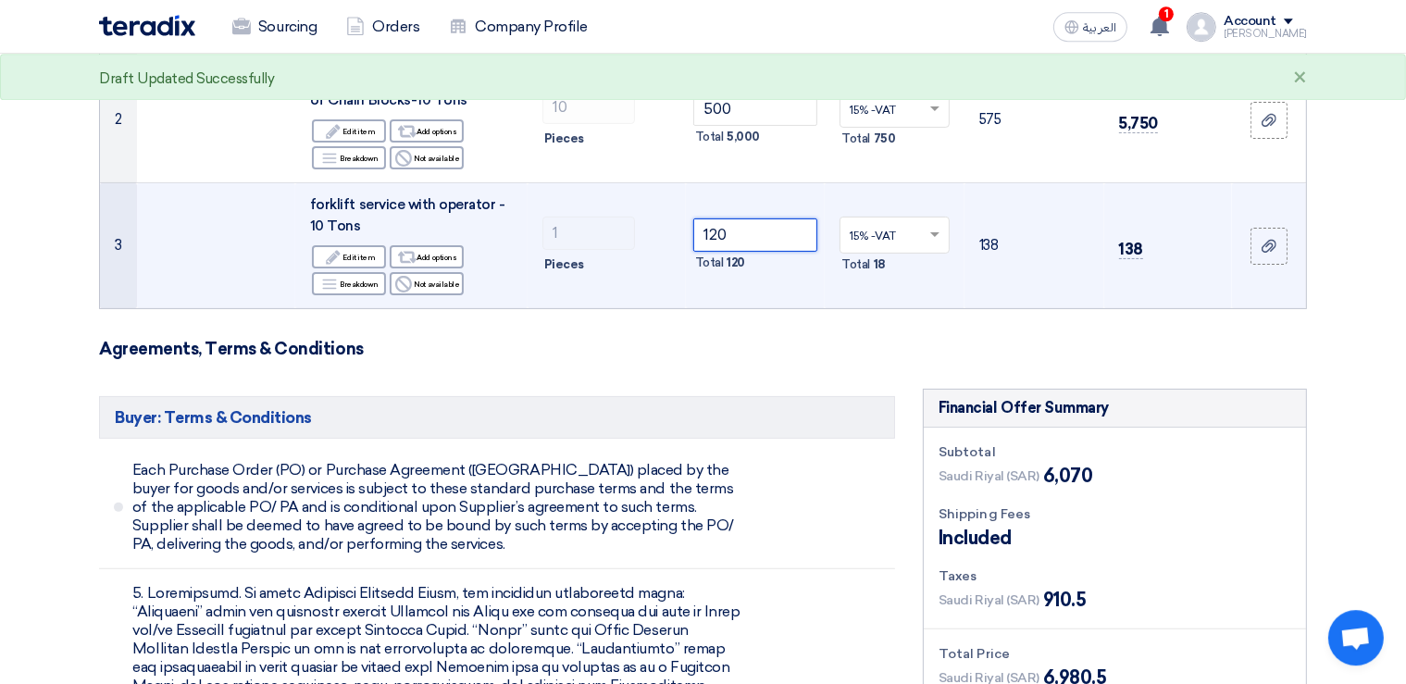
scroll to position [391, 0]
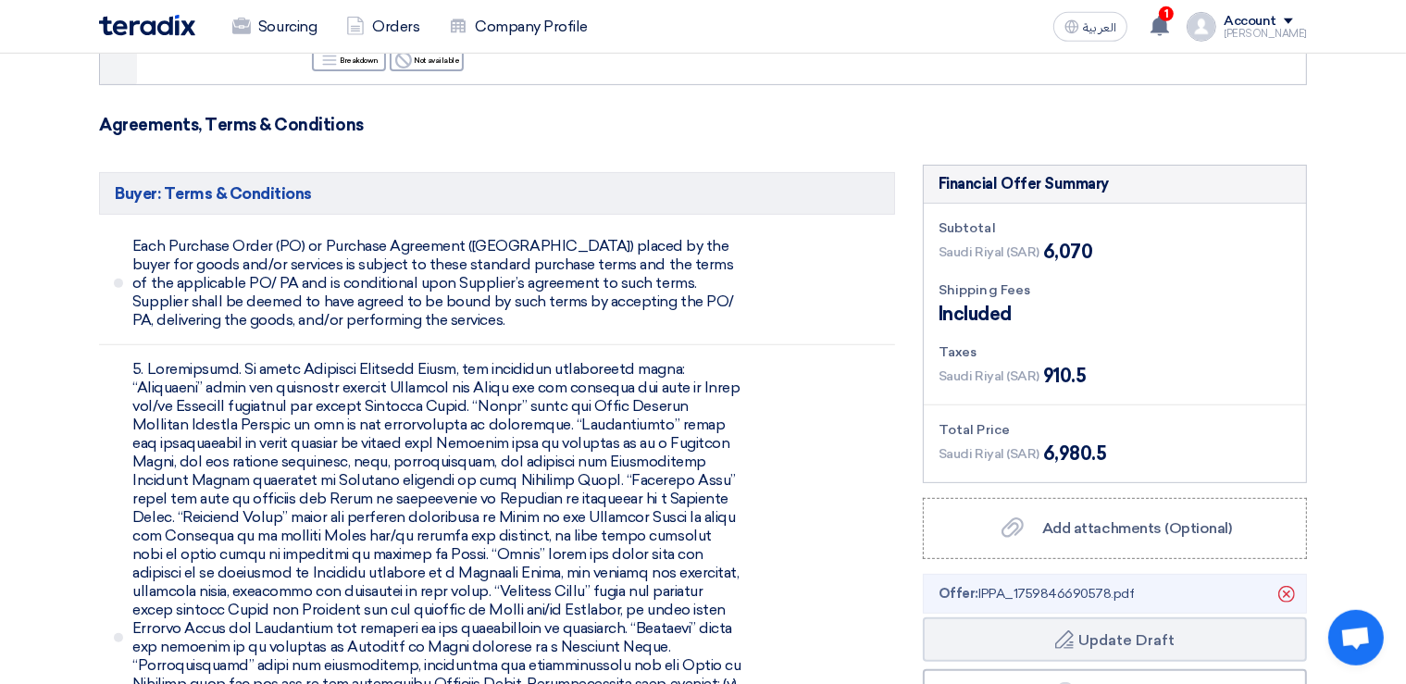
scroll to position [205, 0]
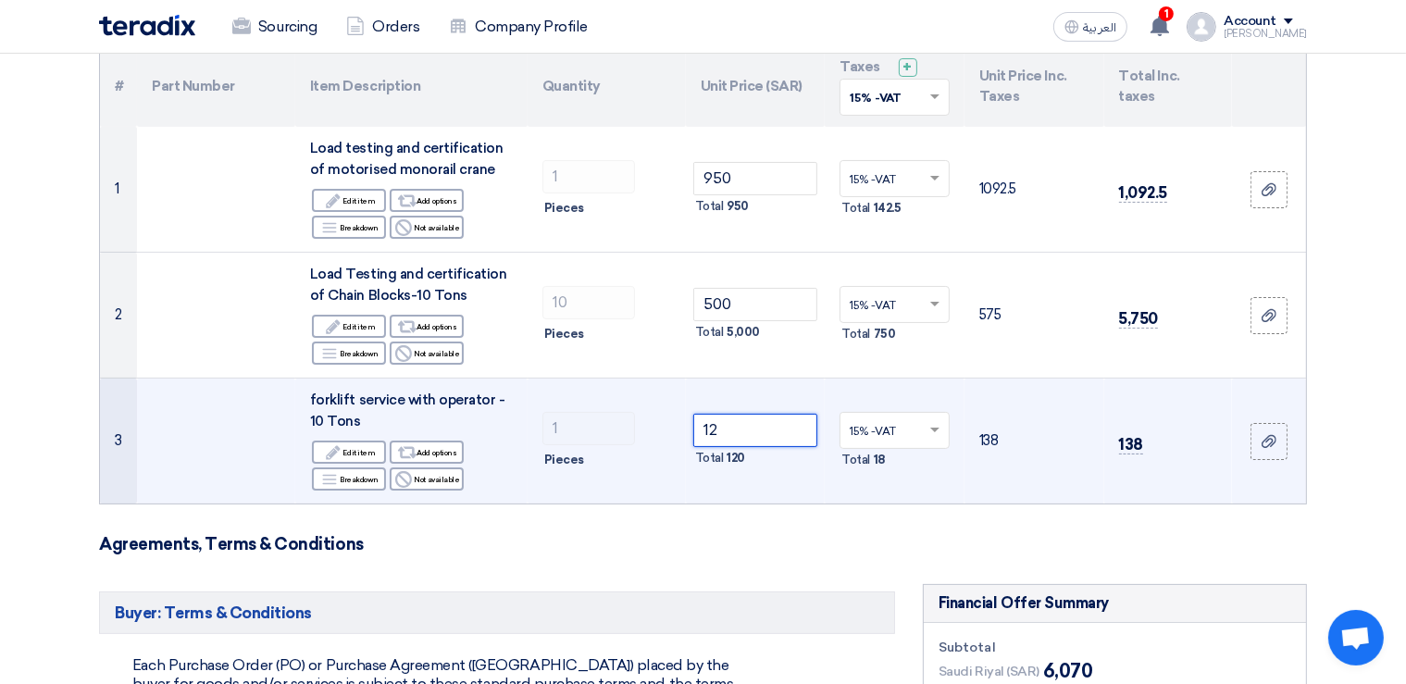
type input "1"
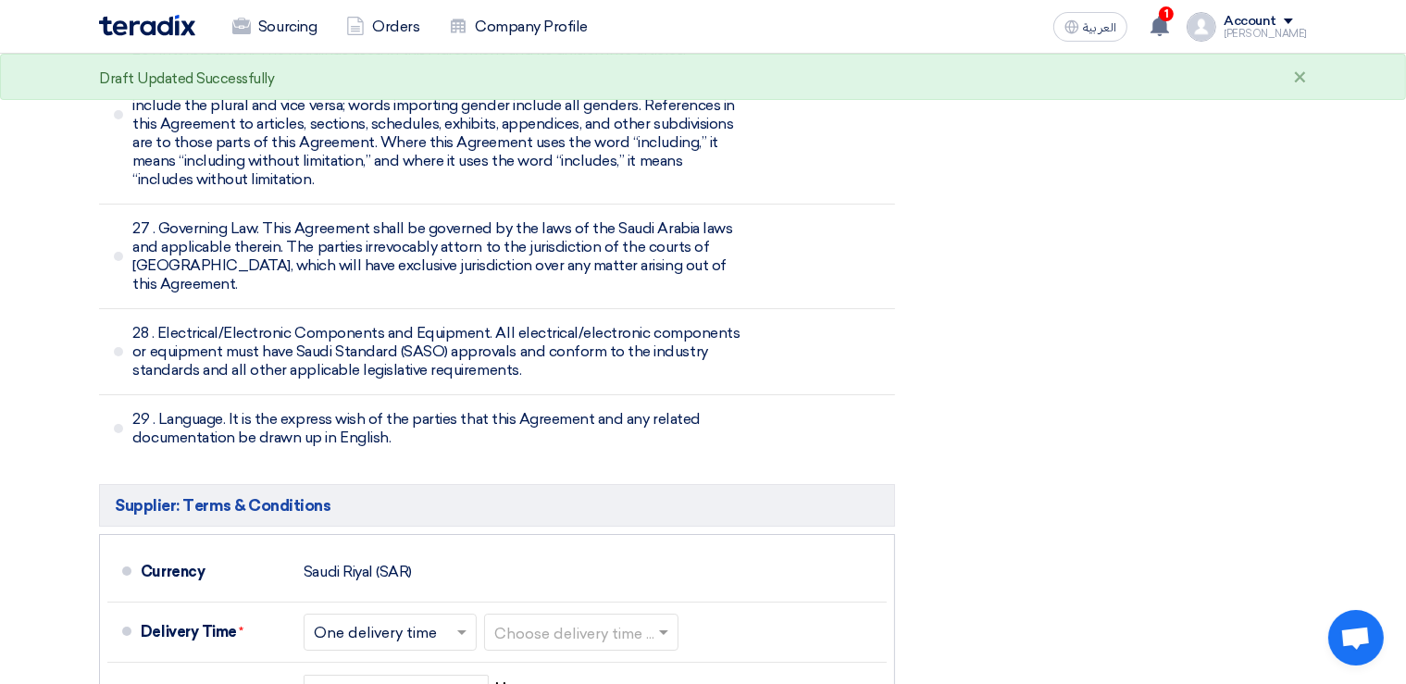
scroll to position [6548, 0]
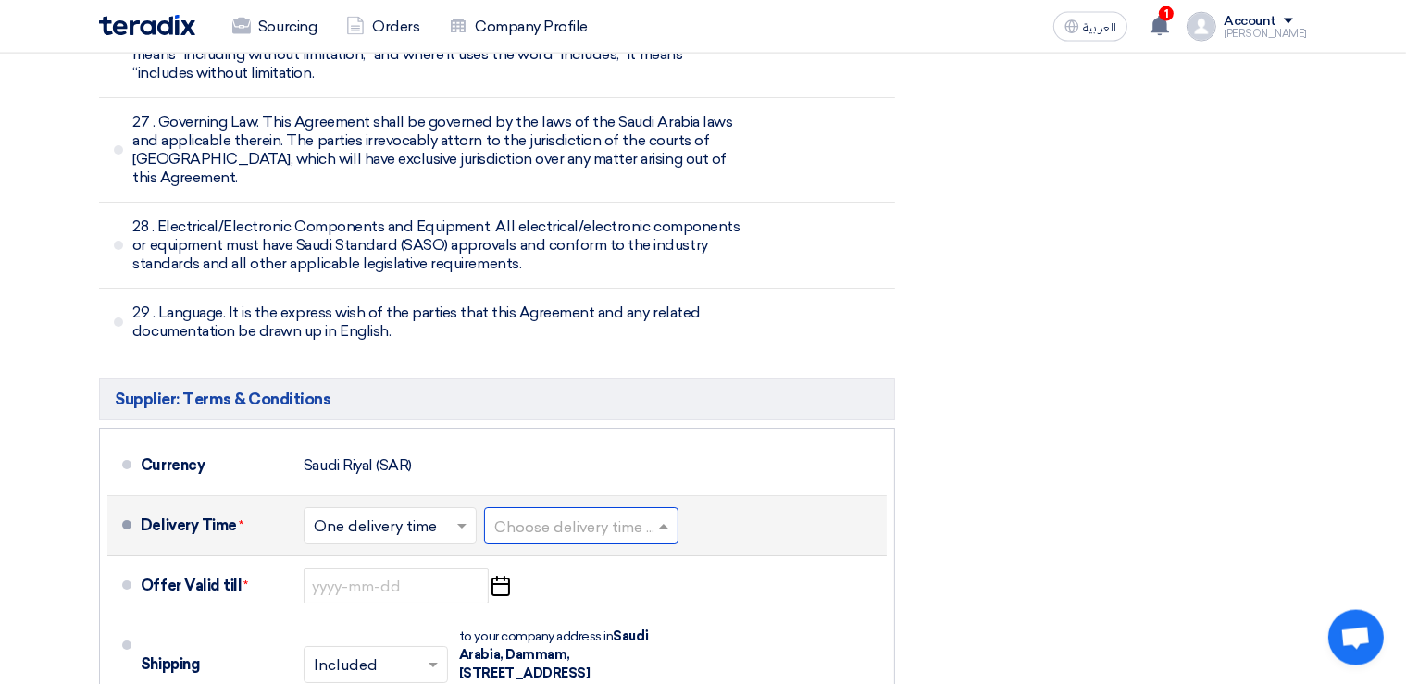
type input "0"
click at [655, 515] on input "text" at bounding box center [582, 528] width 176 height 27
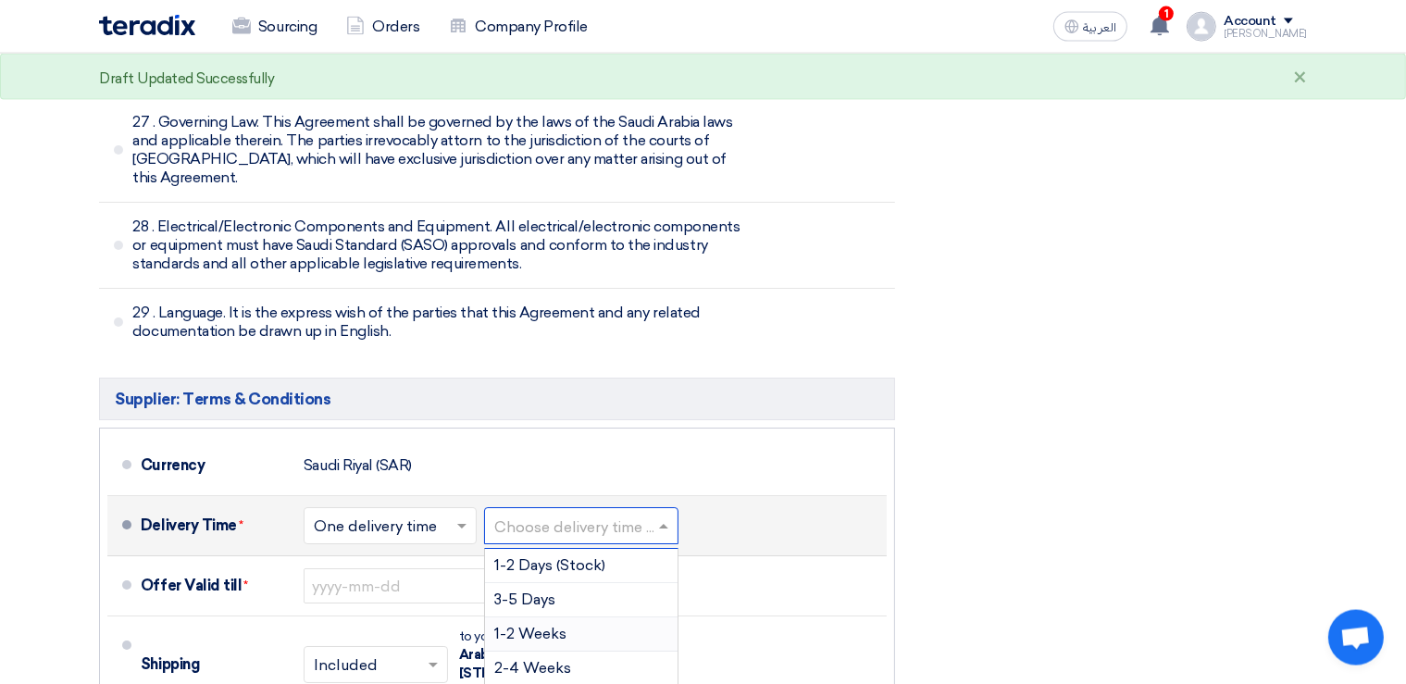
click at [577, 618] on div "1-2 Weeks" at bounding box center [581, 635] width 193 height 34
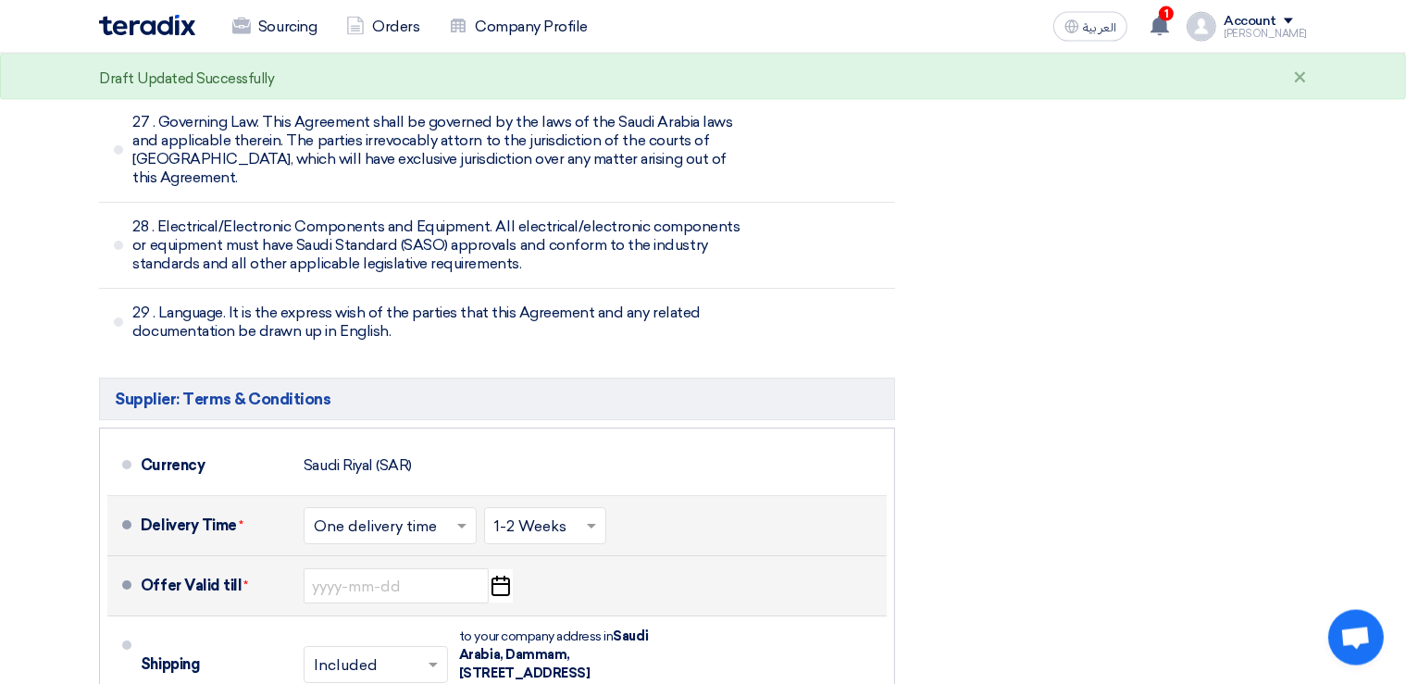
click at [500, 569] on icon "Pick a date" at bounding box center [500, 585] width 25 height 33
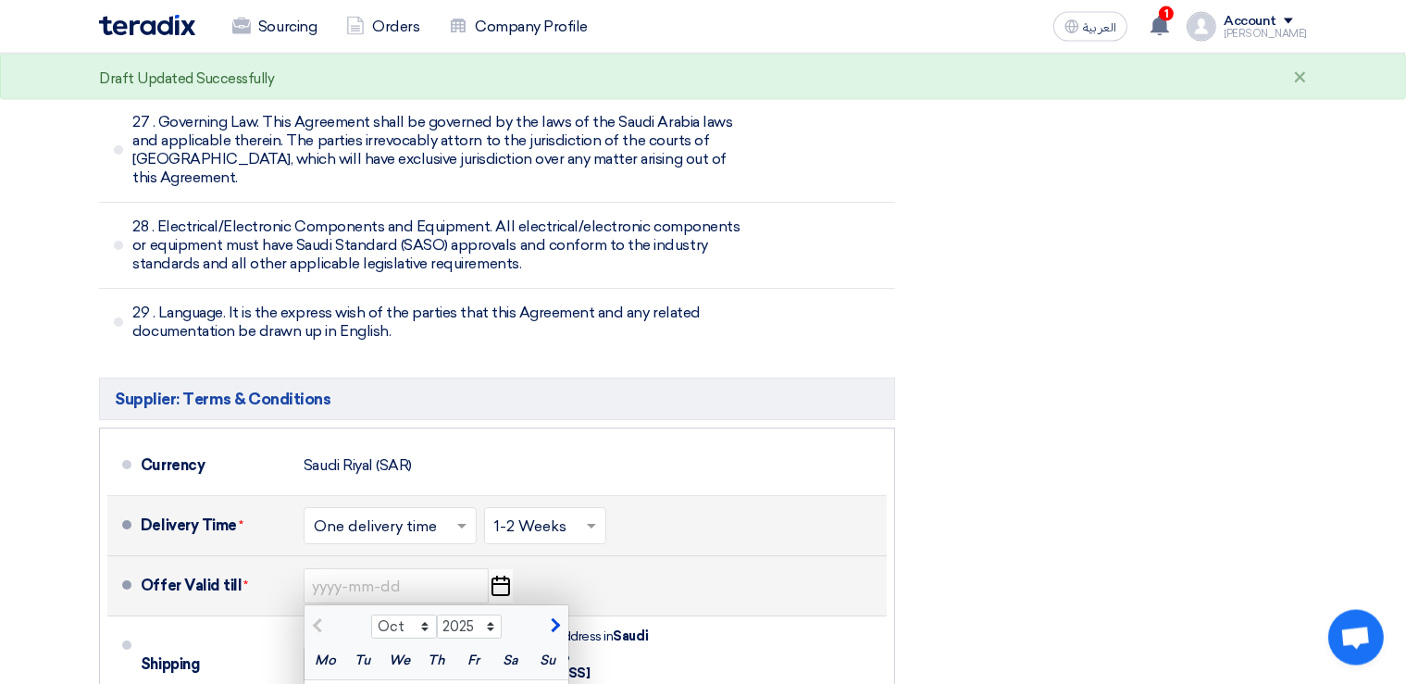
click at [556, 618] on span "button" at bounding box center [553, 626] width 10 height 17
select select "11"
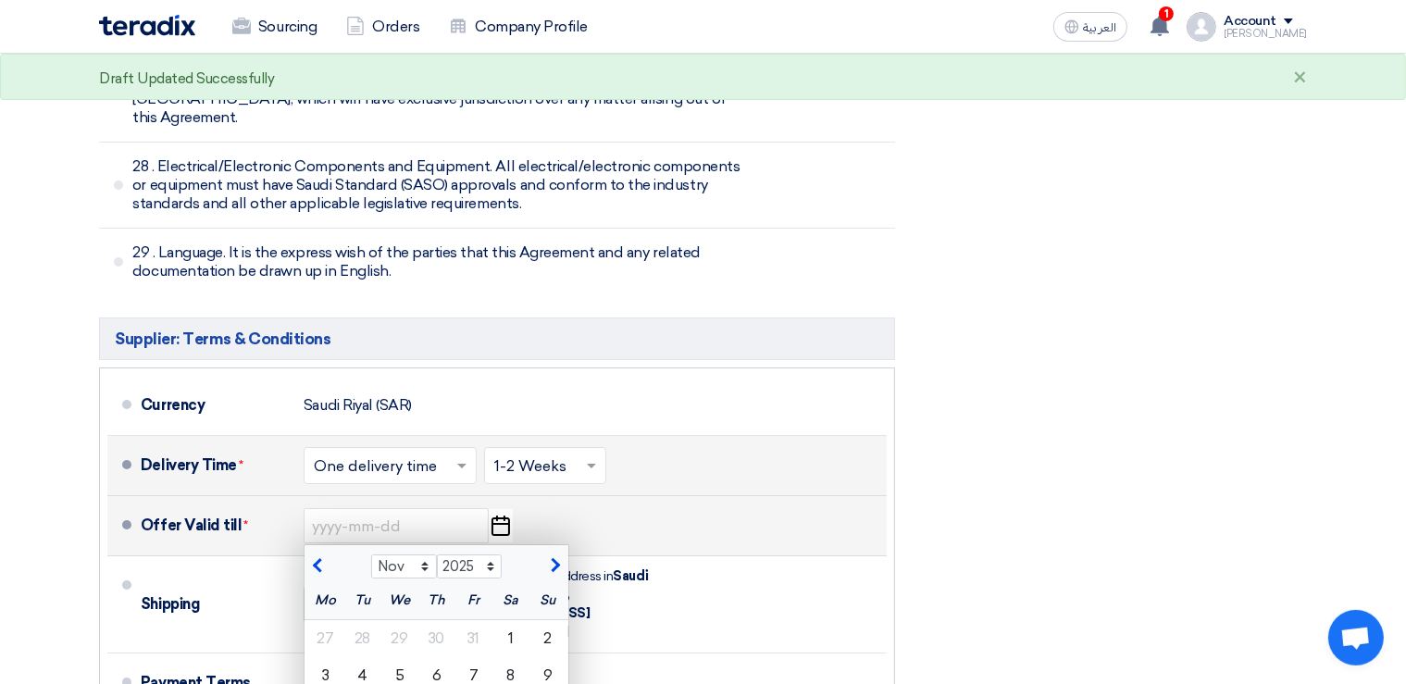
scroll to position [6646, 0]
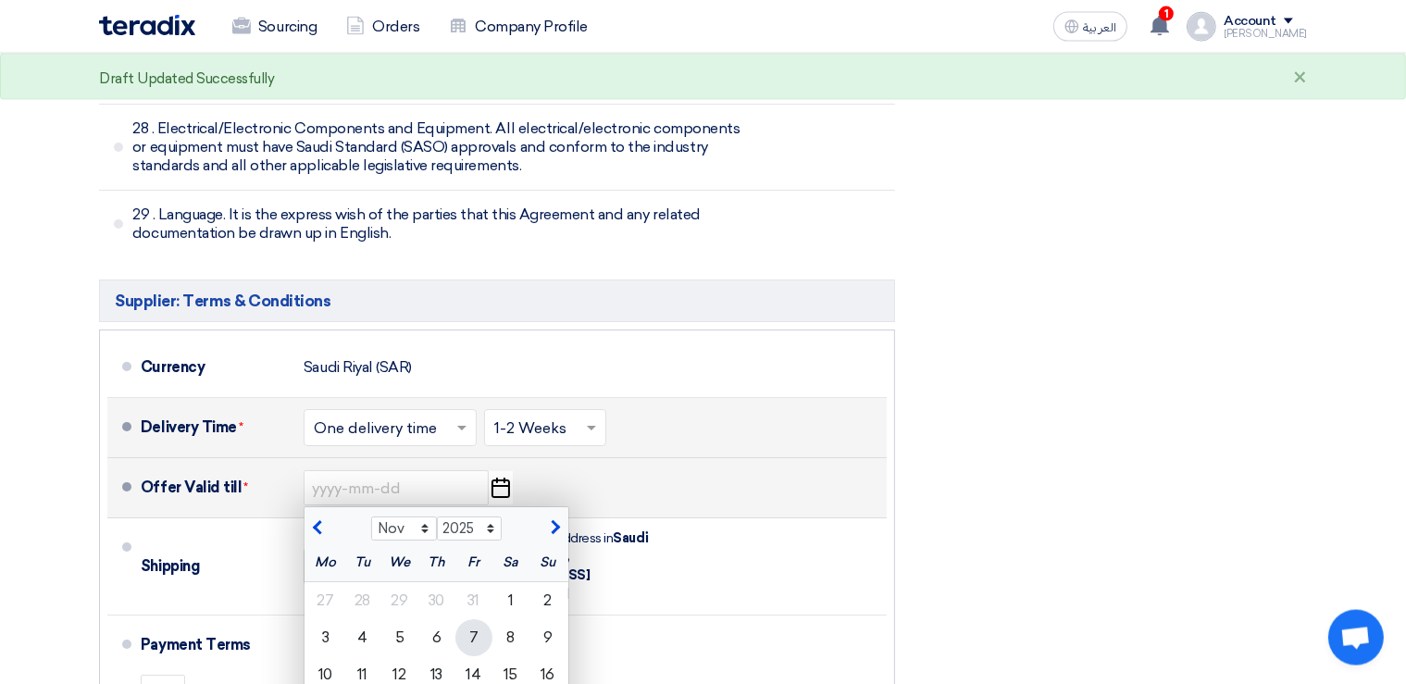
click at [483, 619] on div "7" at bounding box center [474, 637] width 37 height 37
type input "[DATE]"
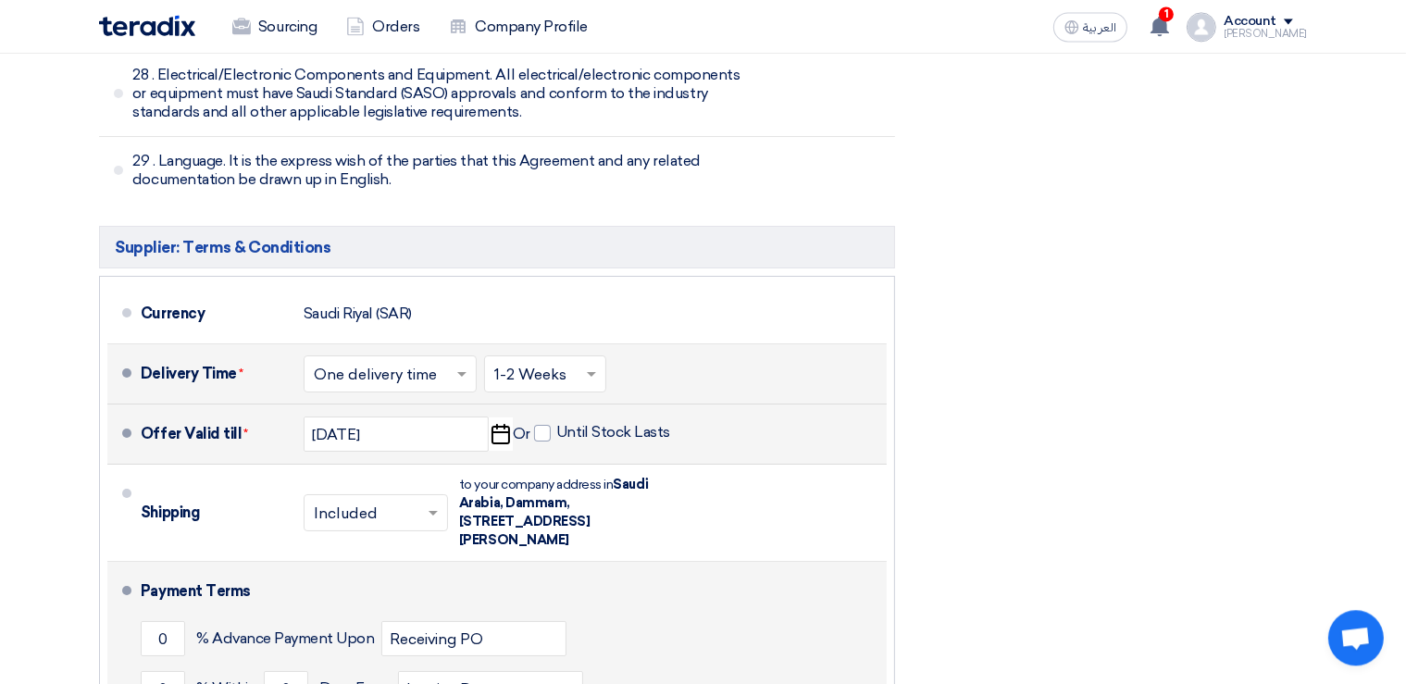
scroll to position [6744, 0]
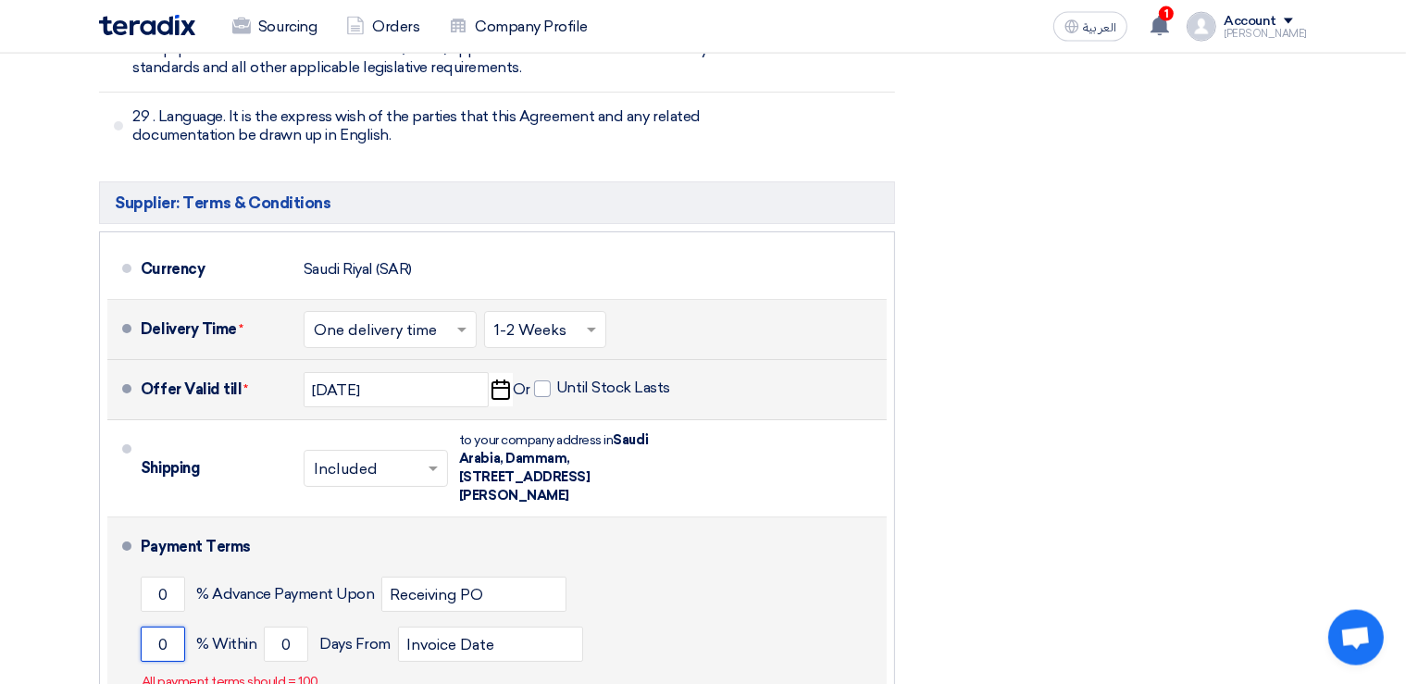
click at [176, 627] on input "0" at bounding box center [163, 644] width 44 height 35
type input "100"
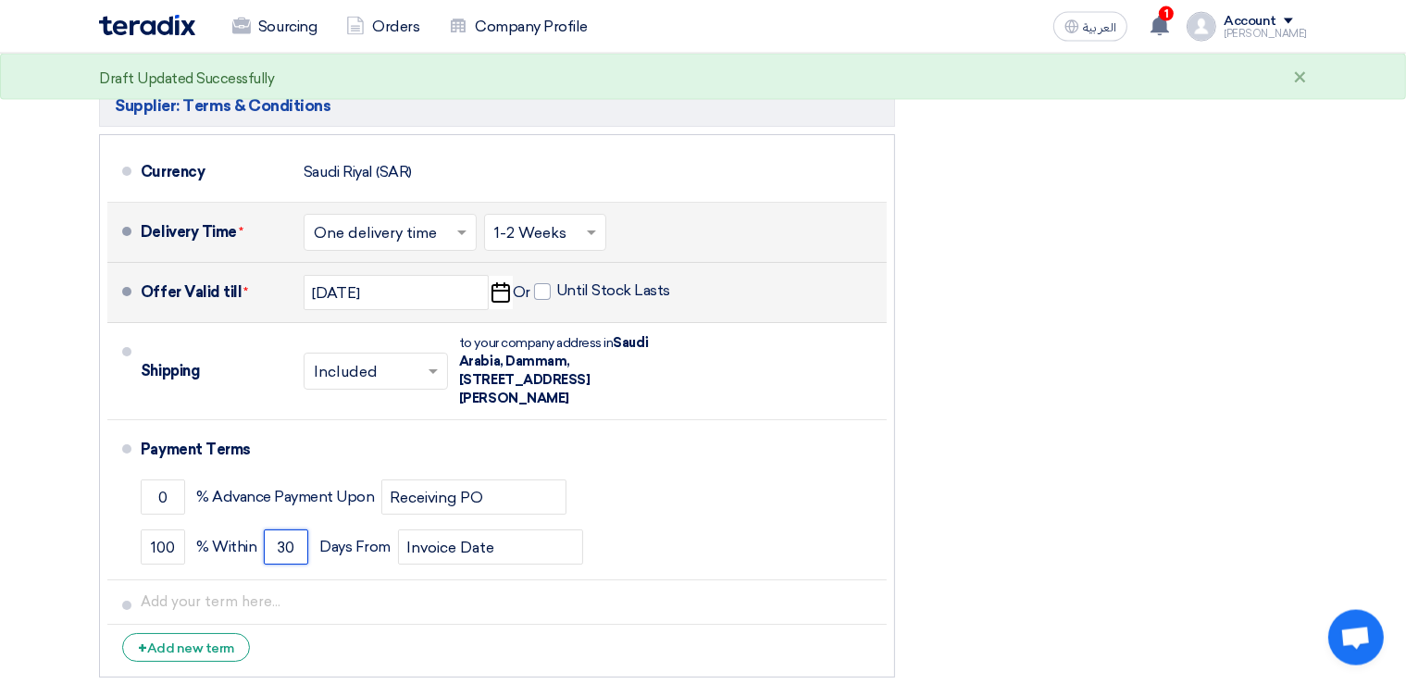
scroll to position [6940, 0]
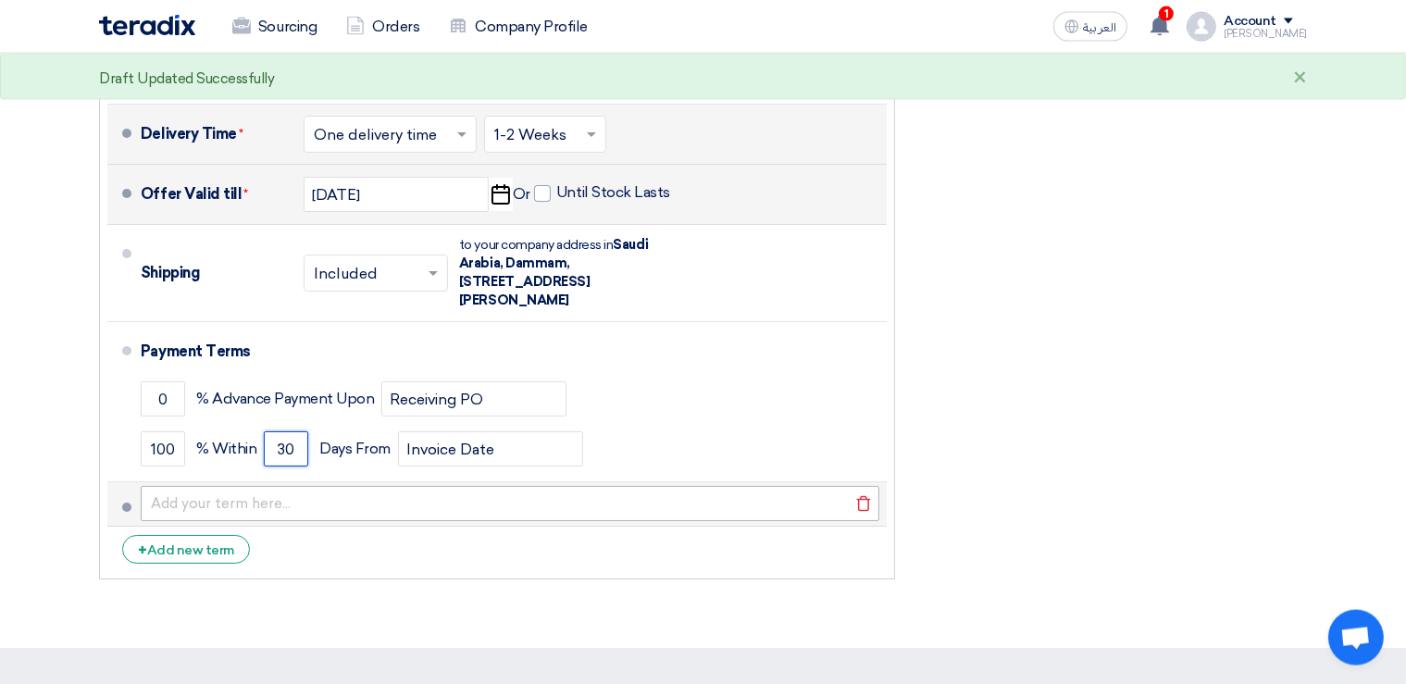
type input "30"
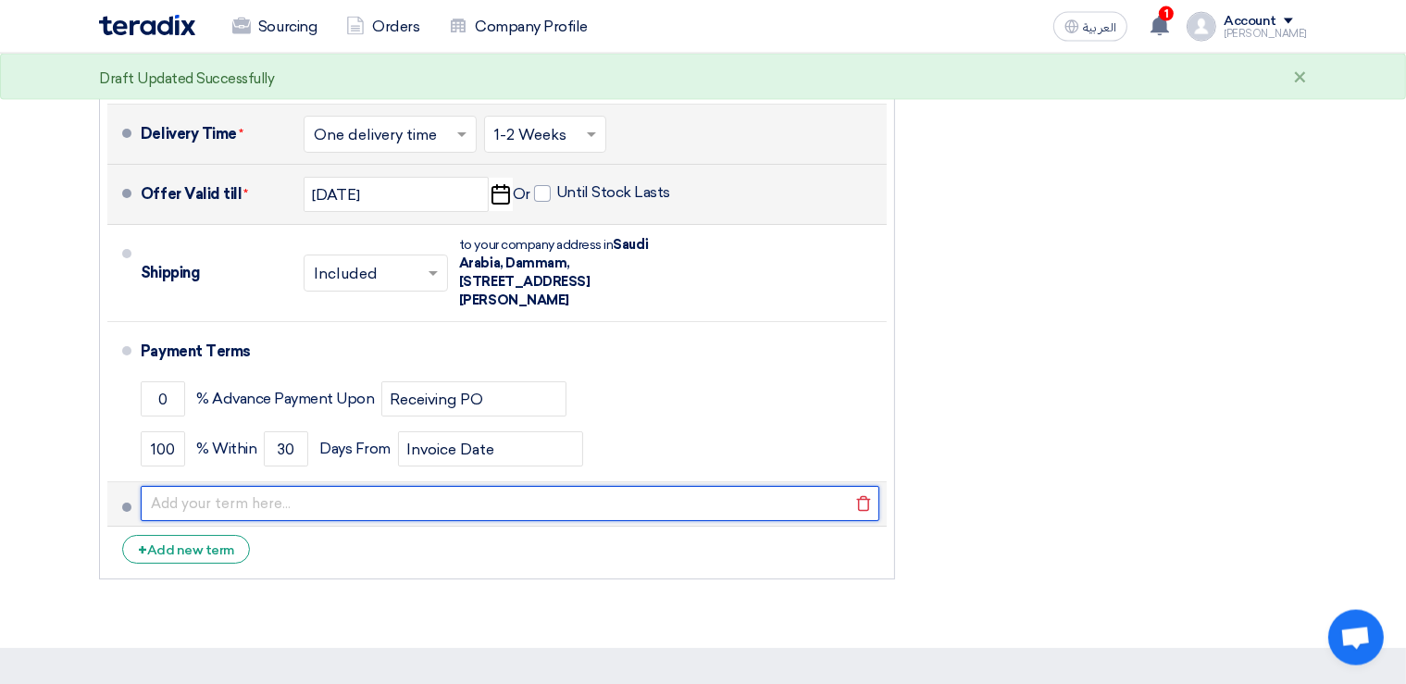
click at [262, 486] on input "text" at bounding box center [510, 503] width 739 height 35
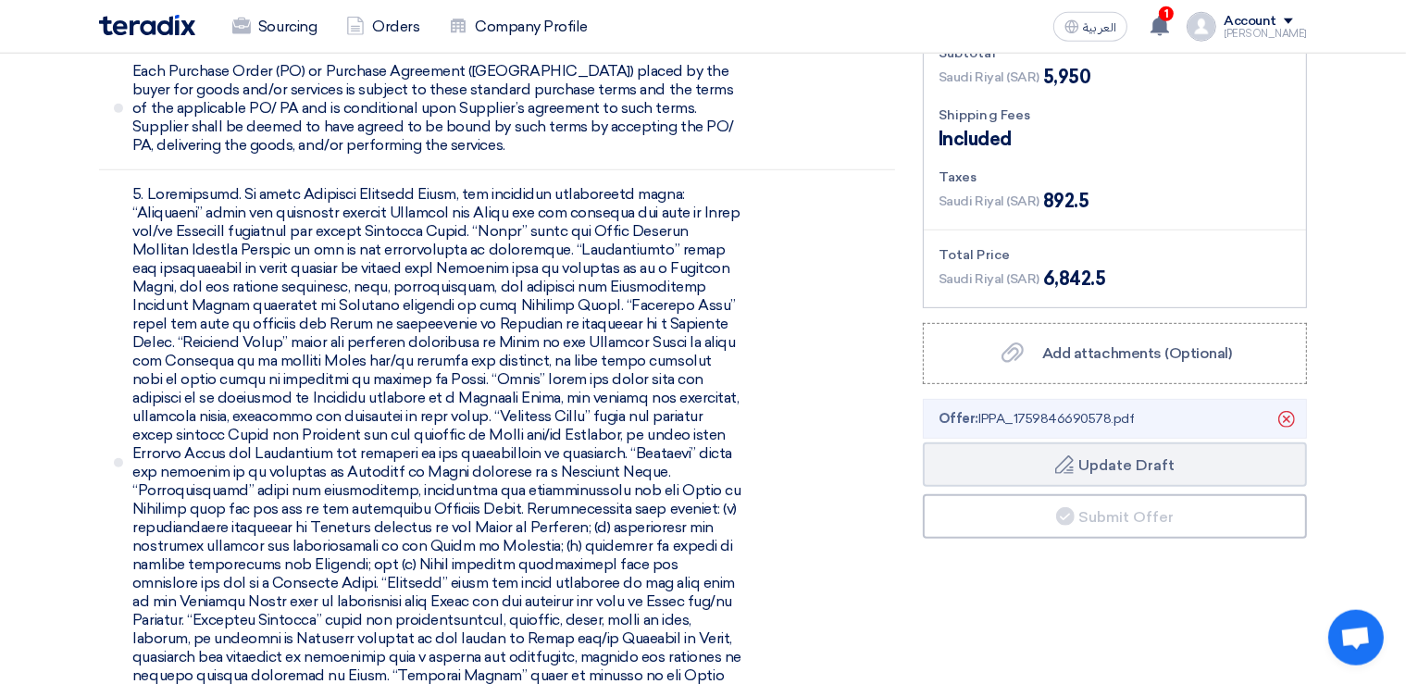
scroll to position [790, 0]
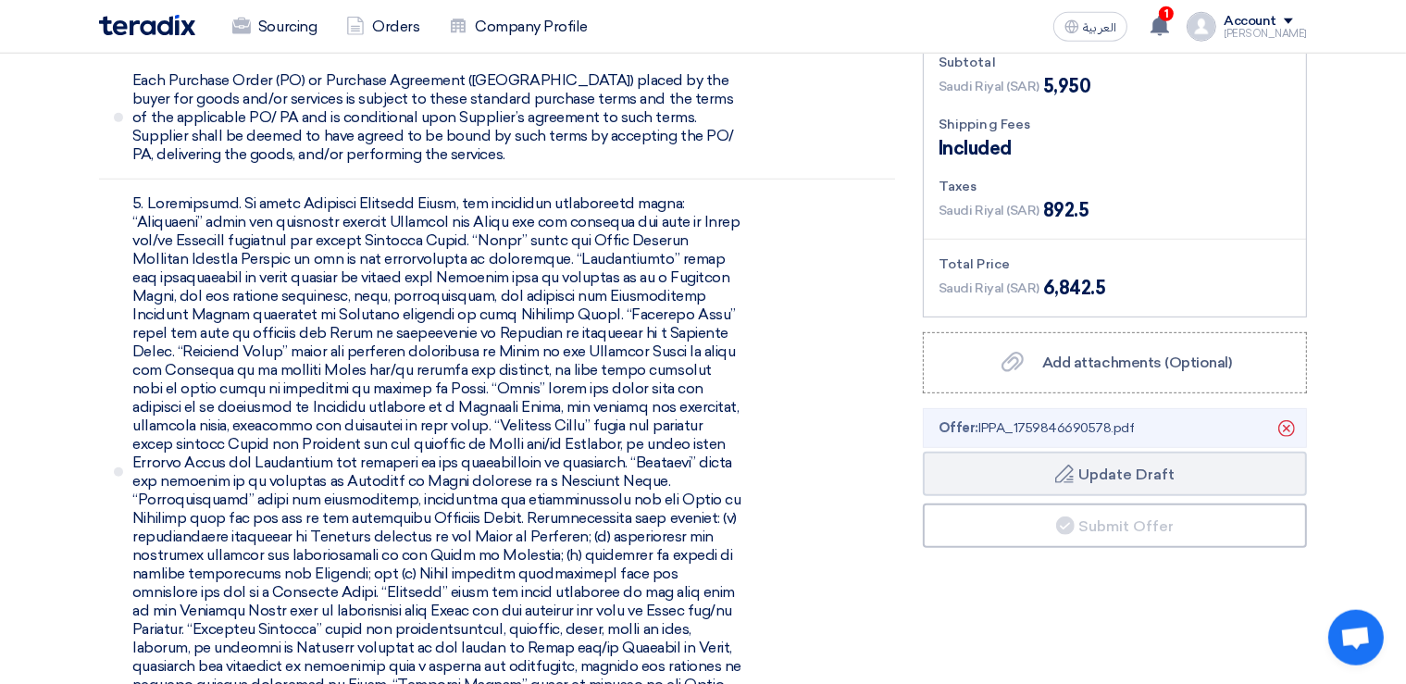
type input "Attached prices are only for Load Test and certification with white sticker"
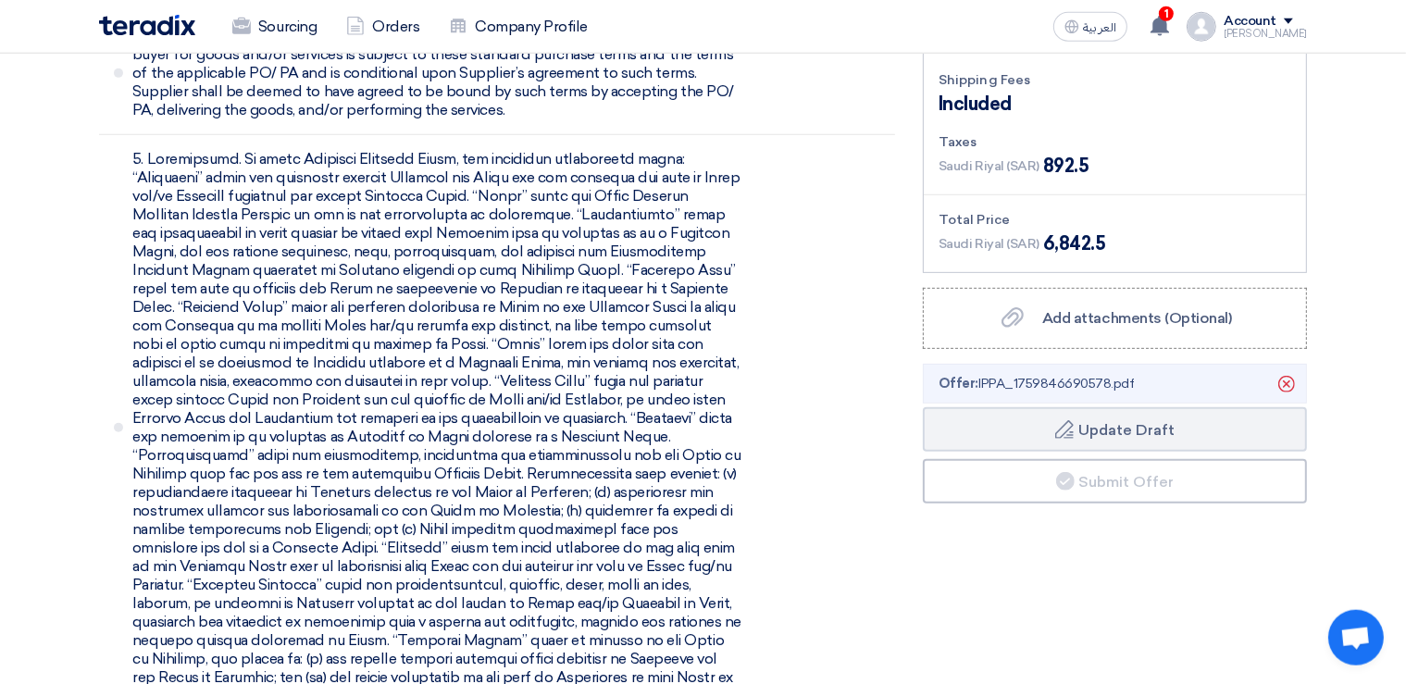
scroll to position [408, 0]
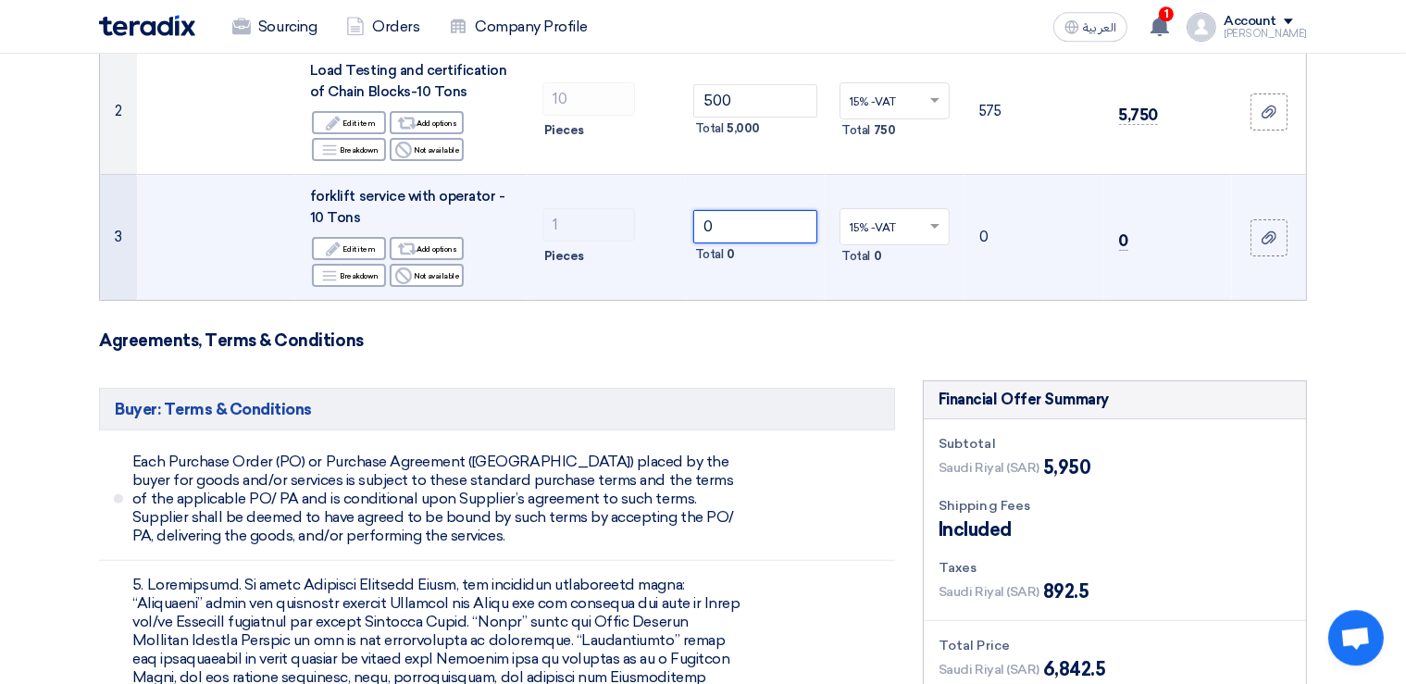
click at [746, 229] on input "0" at bounding box center [756, 226] width 125 height 33
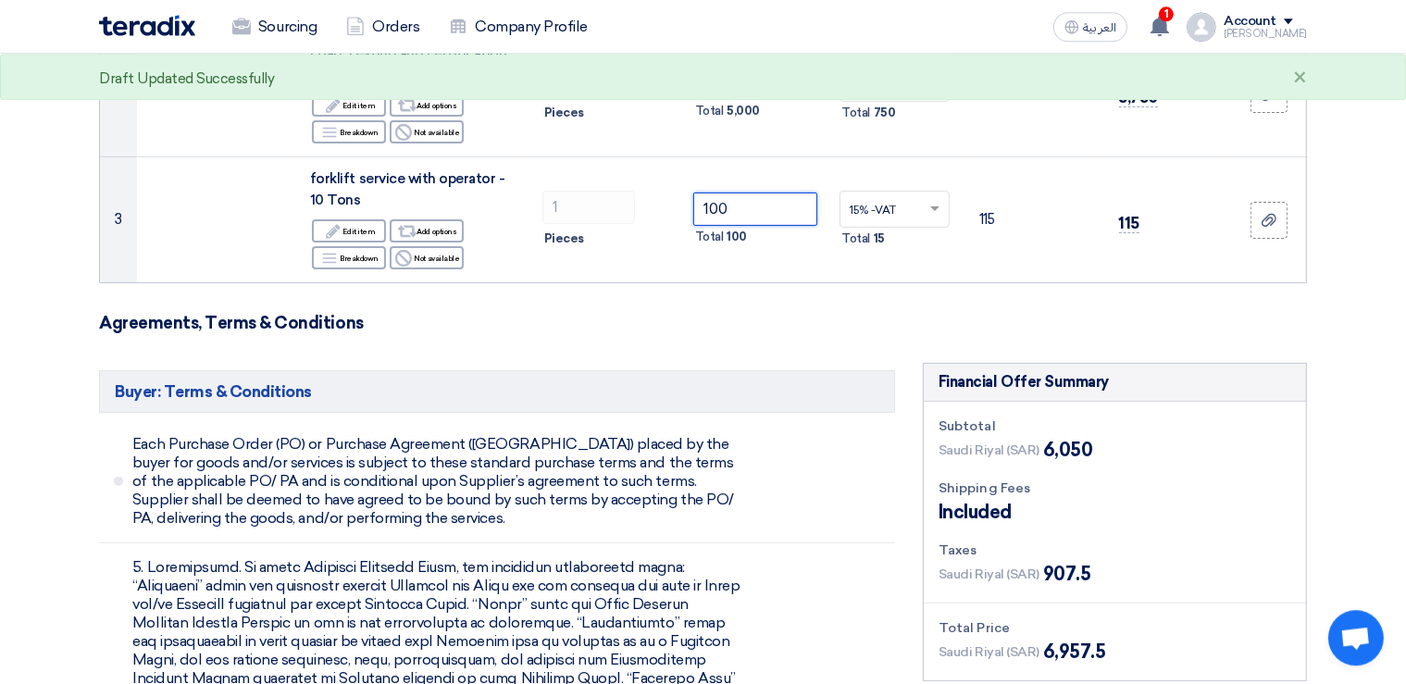
scroll to position [346, 0]
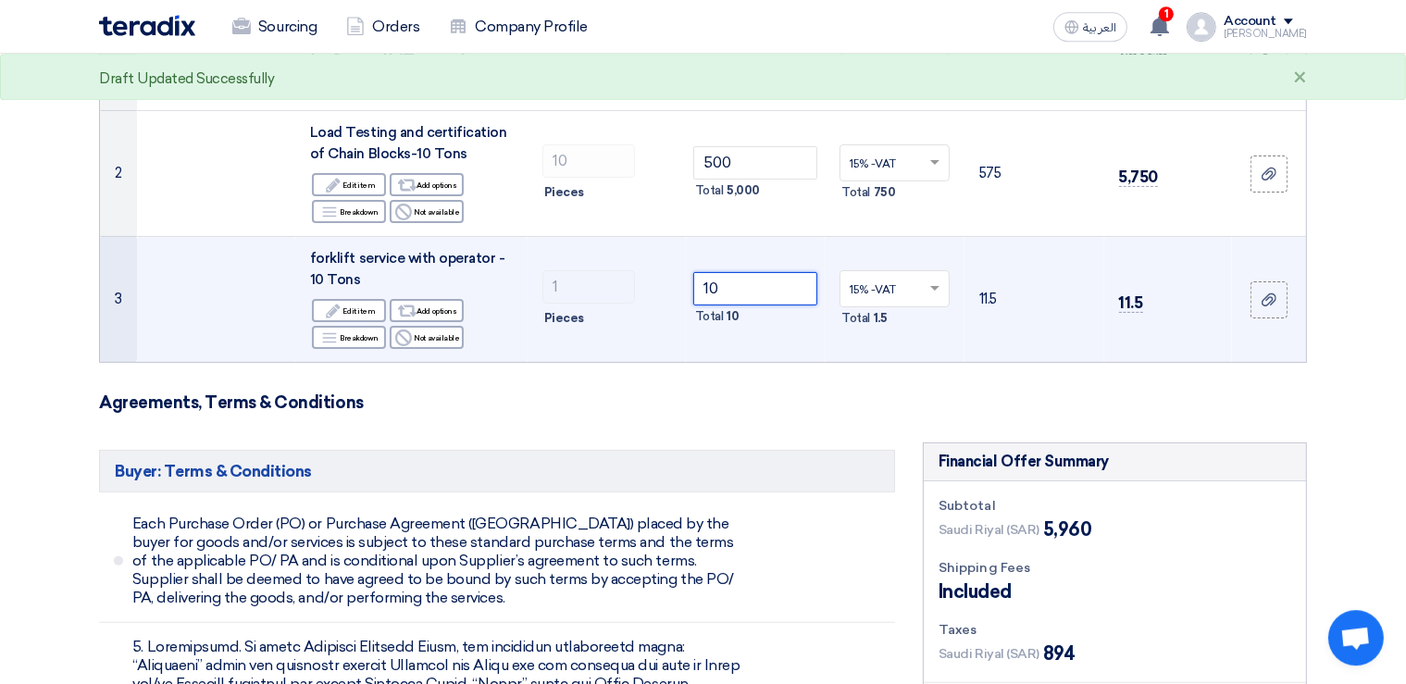
type input "1"
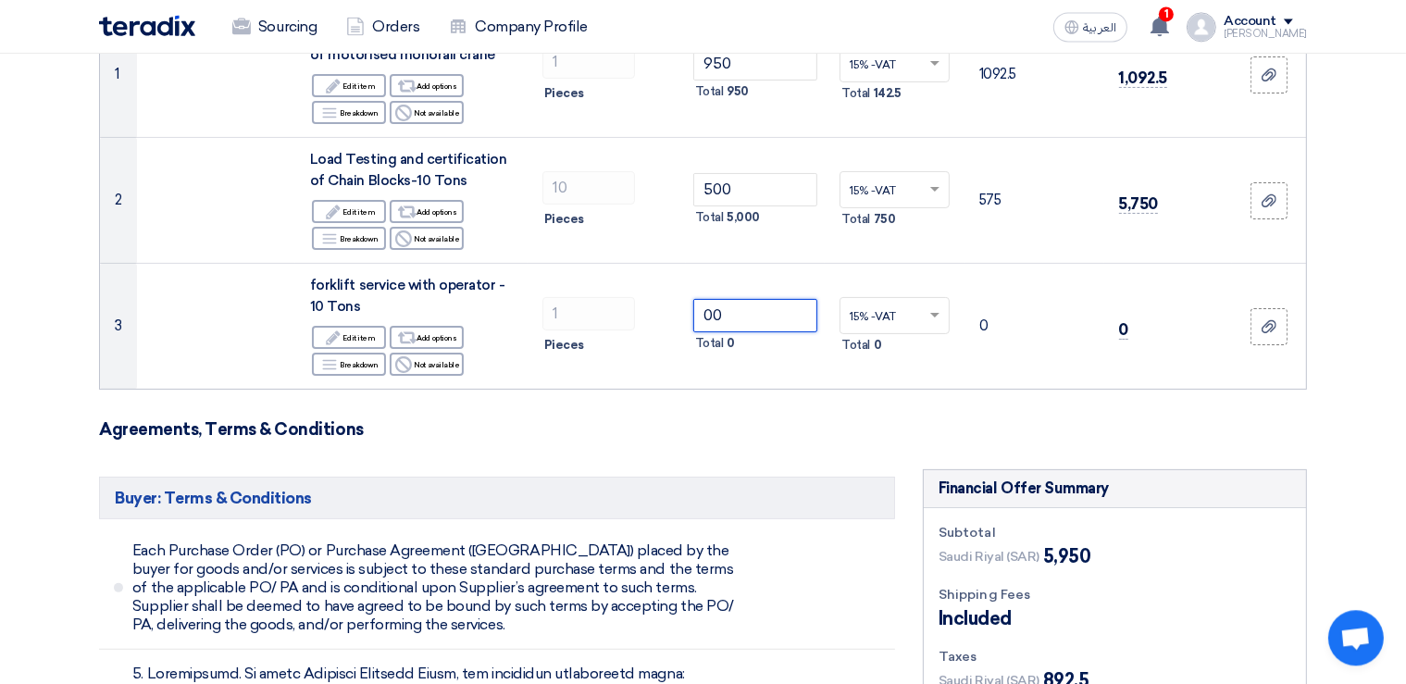
scroll to position [319, 0]
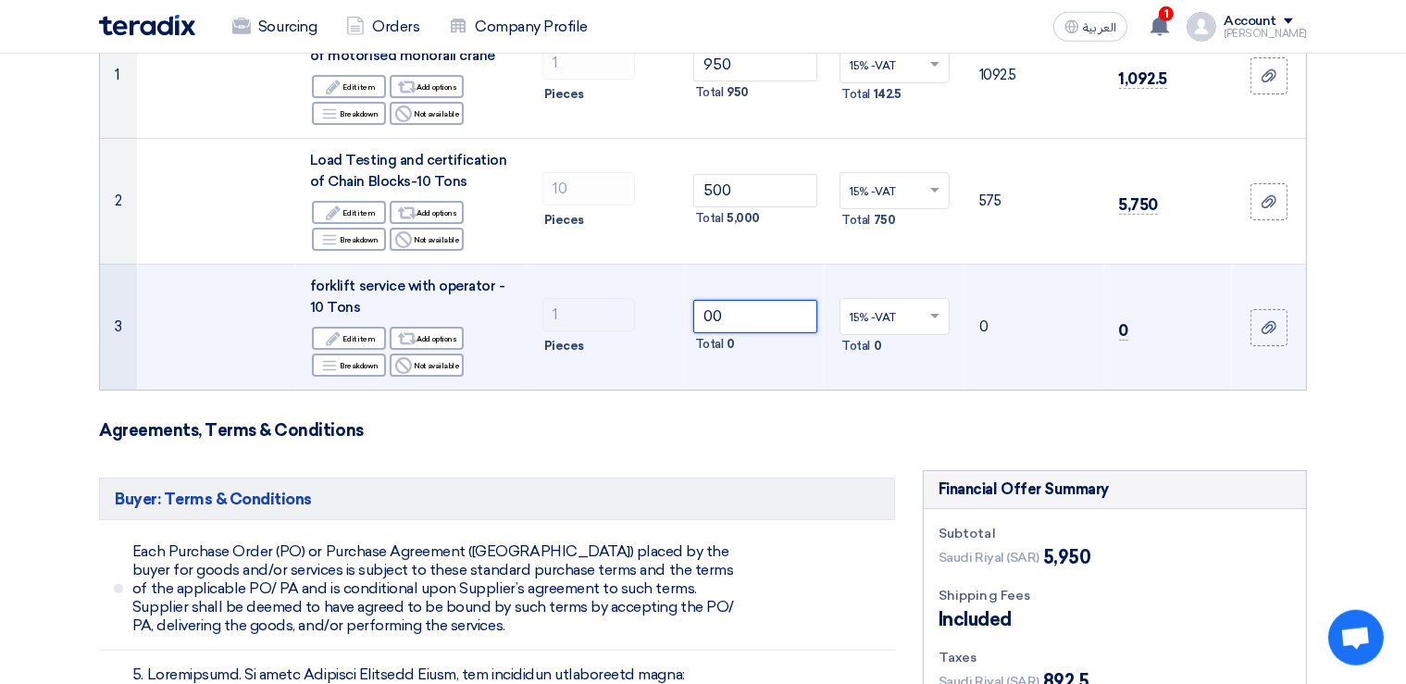
type input "0"
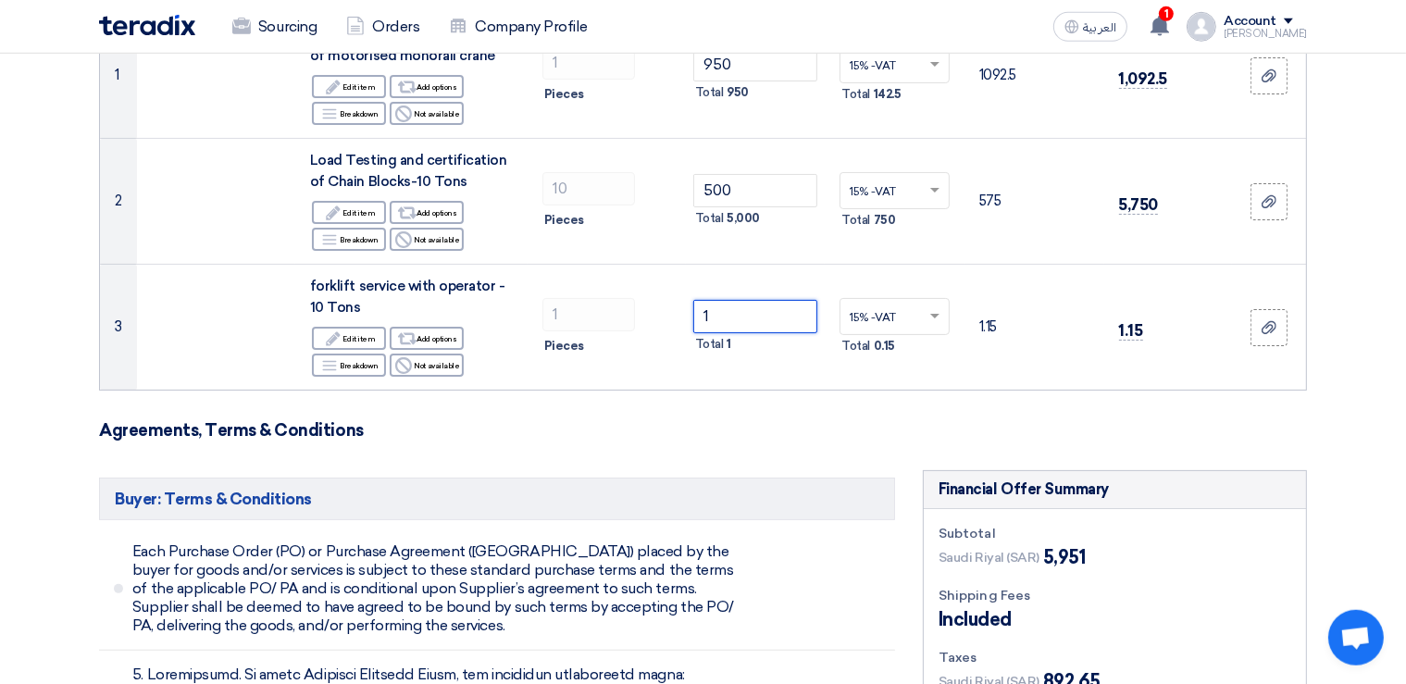
type input "1"
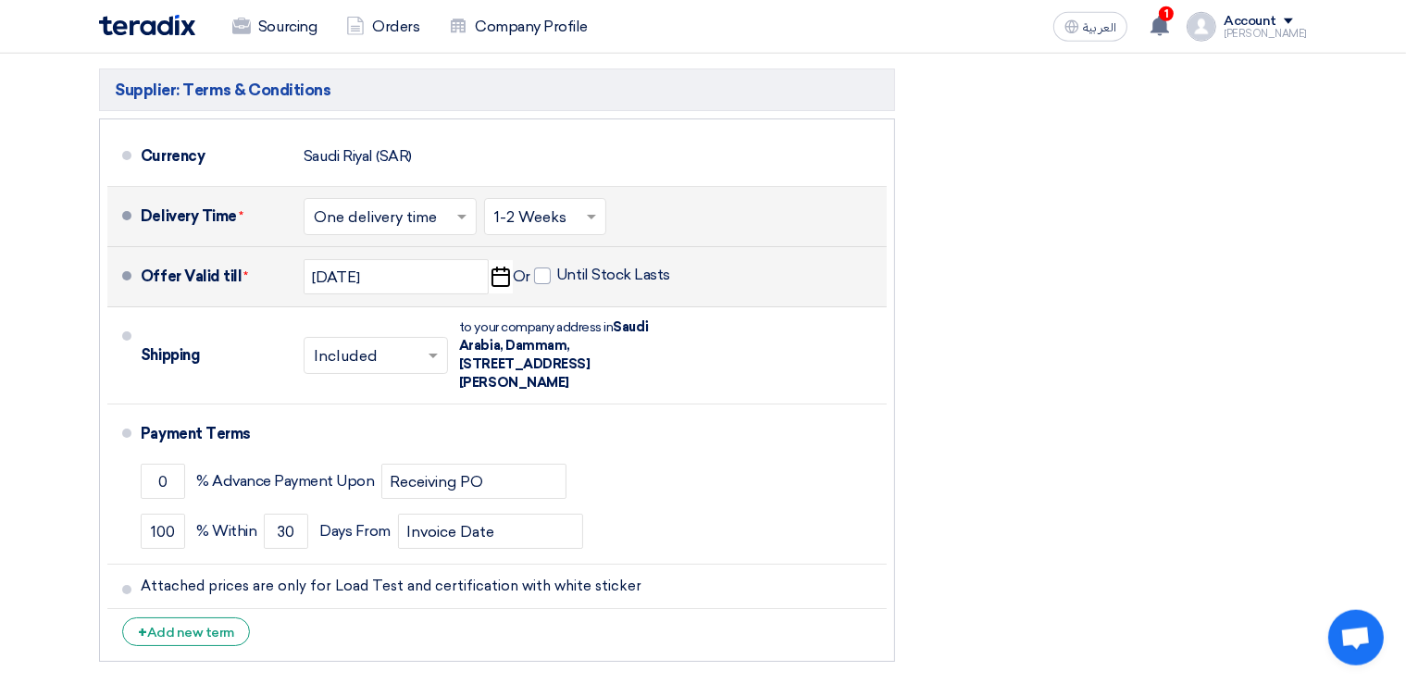
scroll to position [6840, 0]
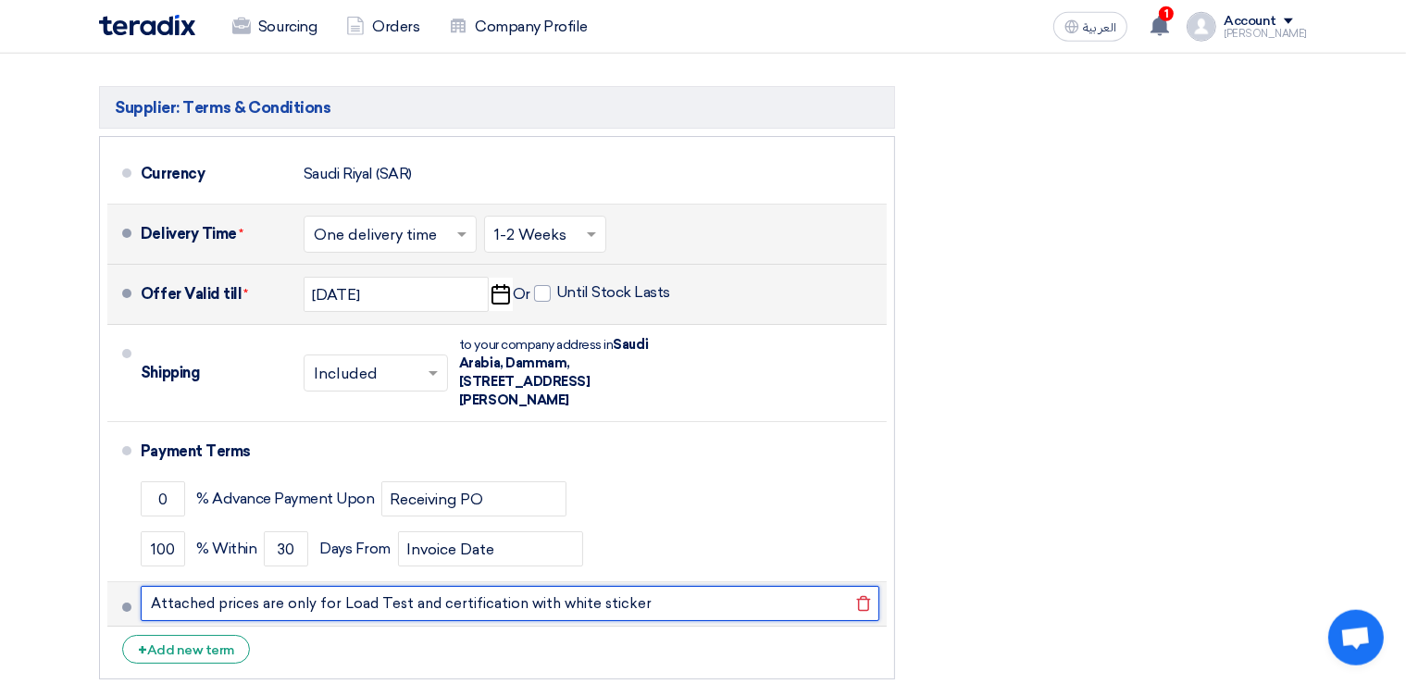
click at [669, 586] on input "Attached prices are only for Load Test and certification with white sticker" at bounding box center [510, 603] width 739 height 35
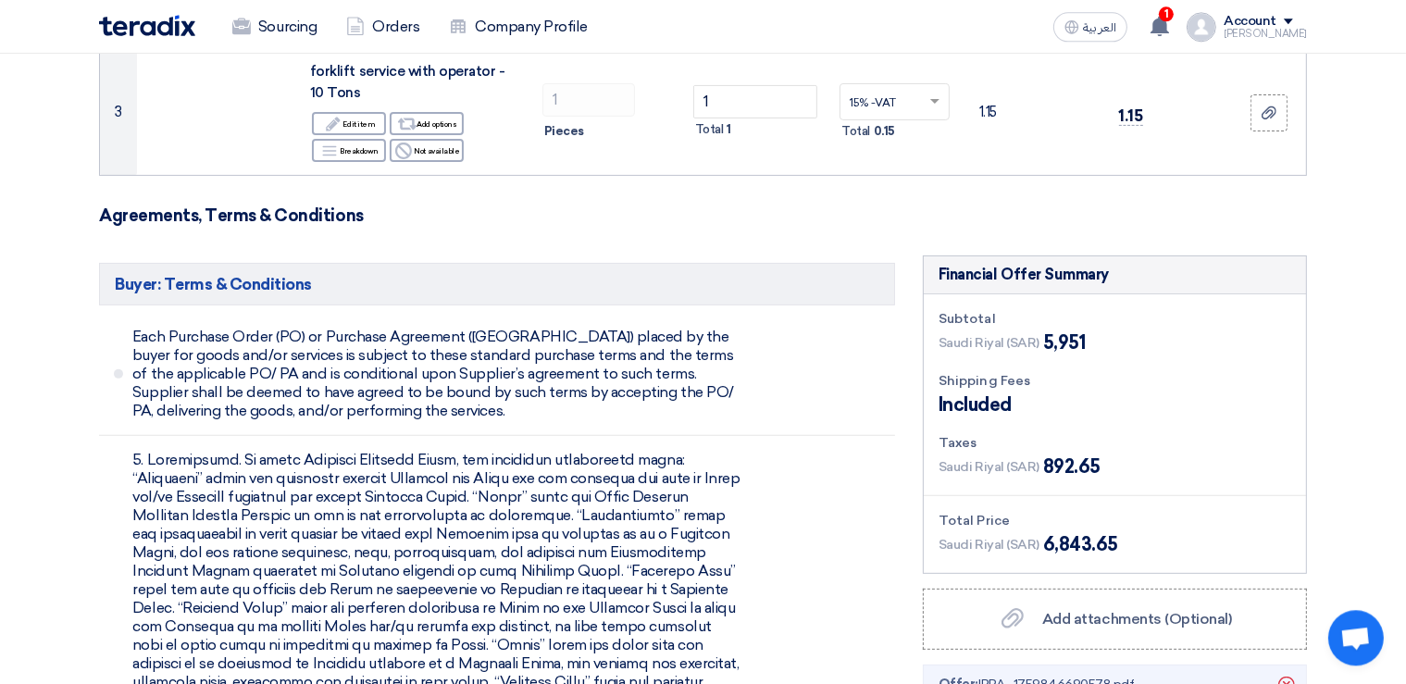
scroll to position [381, 0]
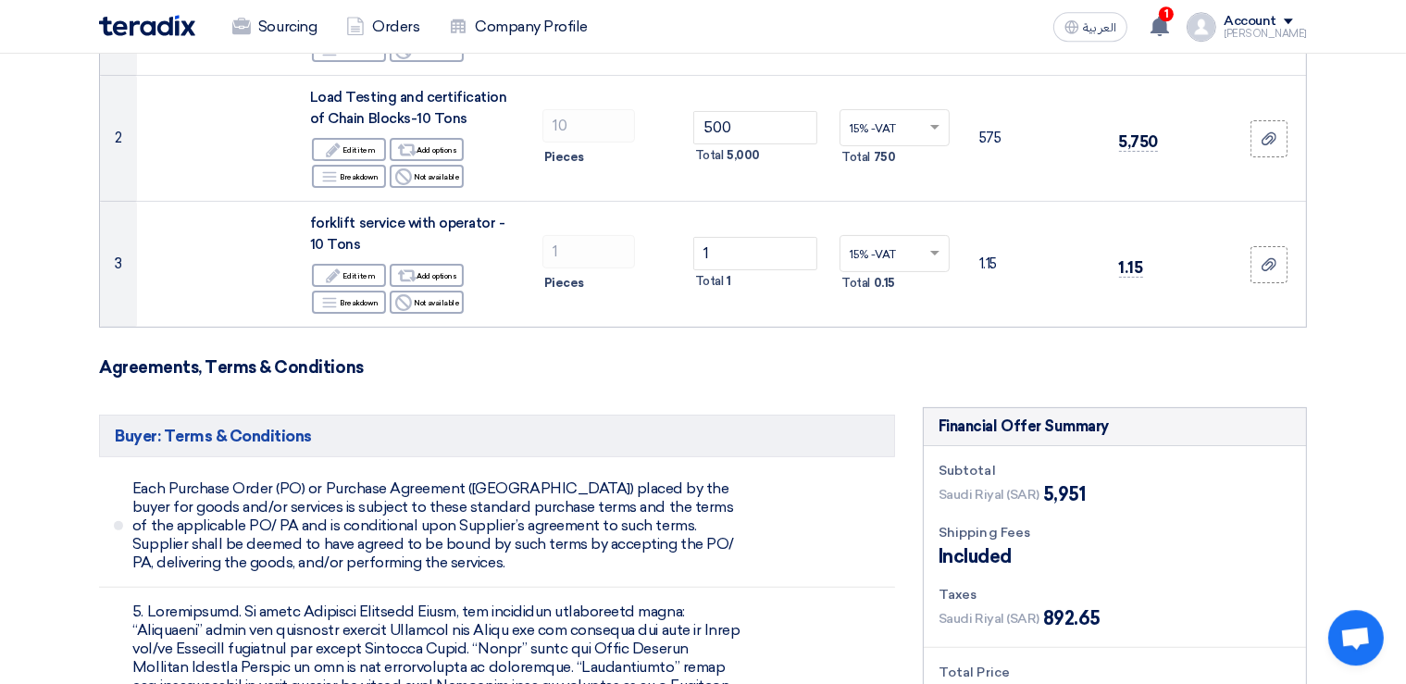
type input "Attached prices are only for Load Test and certification with white sticker, fo…"
click at [1294, 22] on span at bounding box center [1288, 22] width 9 height 6
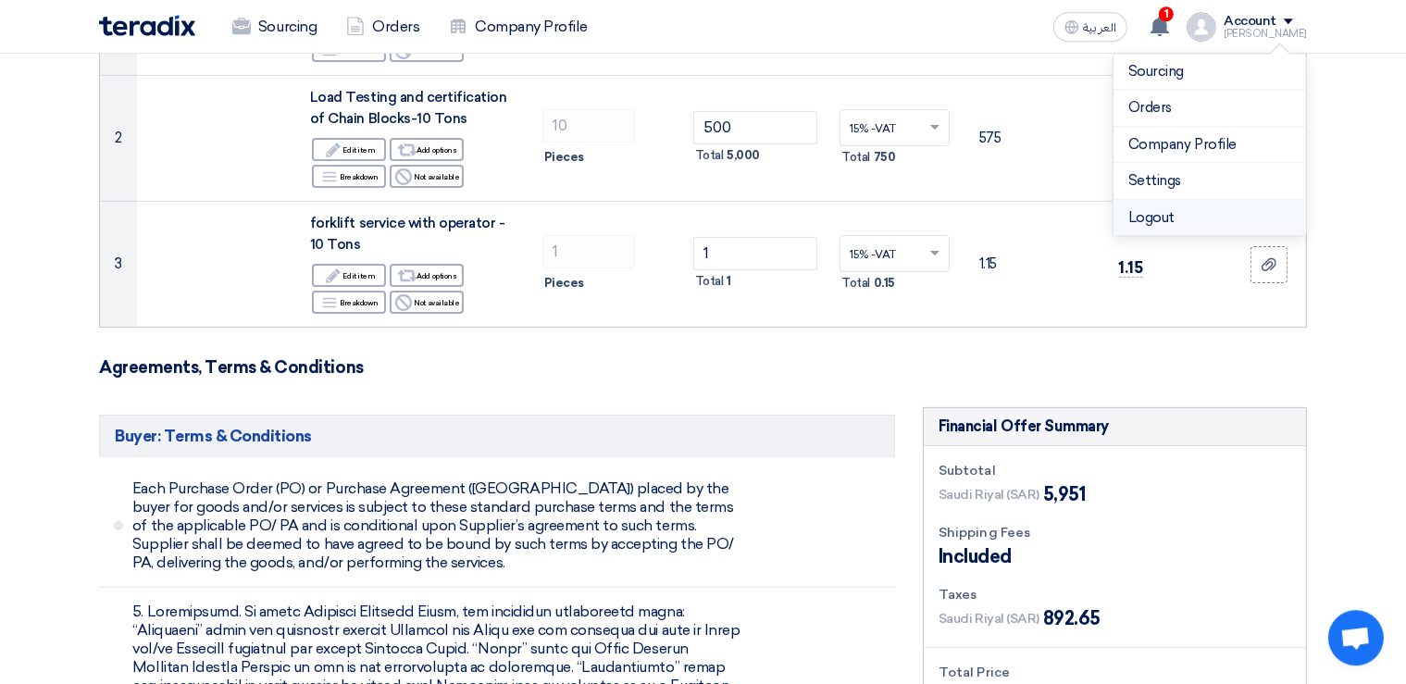
click at [1169, 212] on li "Logout" at bounding box center [1210, 218] width 193 height 36
